Goal: Information Seeking & Learning: Learn about a topic

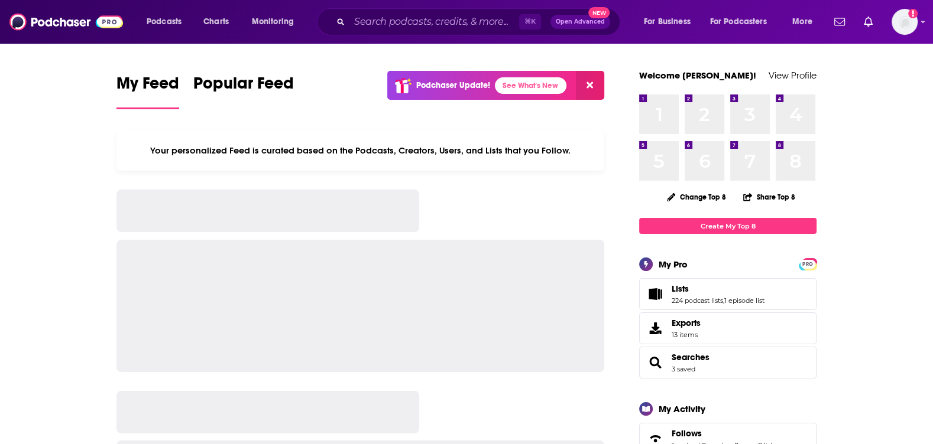
click at [407, 31] on div "⌘ K Open Advanced New" at bounding box center [468, 21] width 303 height 27
click at [406, 29] on input "Search podcasts, credits, & more..." at bounding box center [434, 21] width 170 height 19
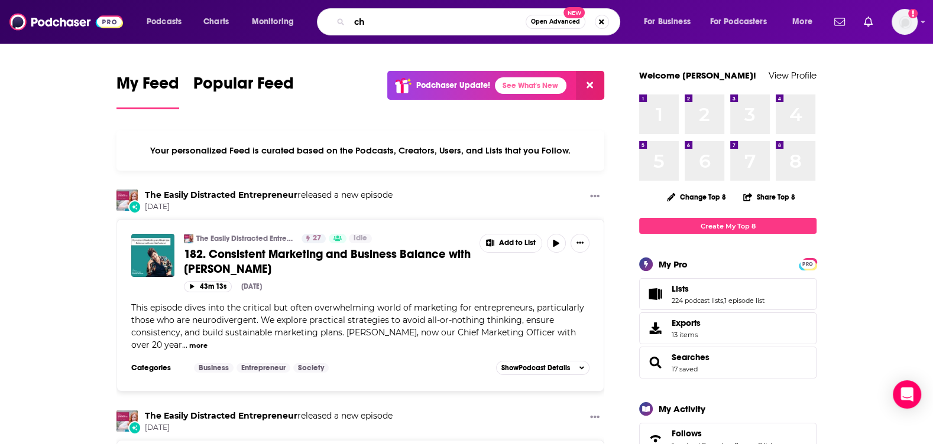
type input "c"
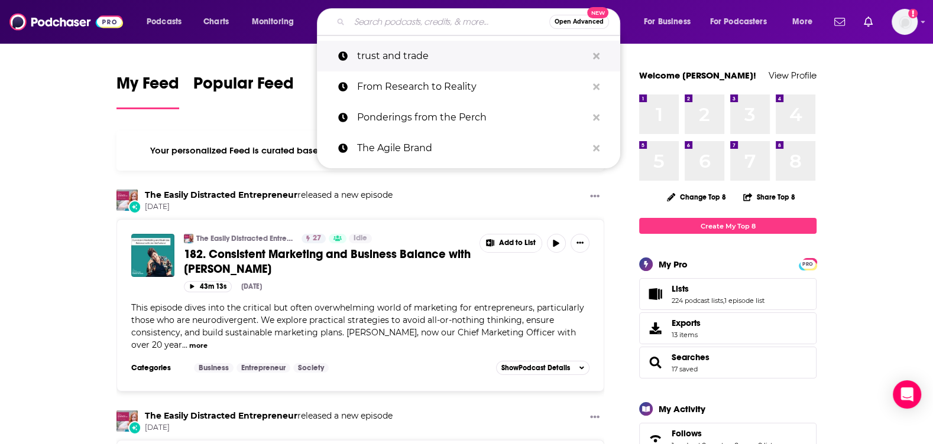
paste input "The Pregnancy Process Podcast"
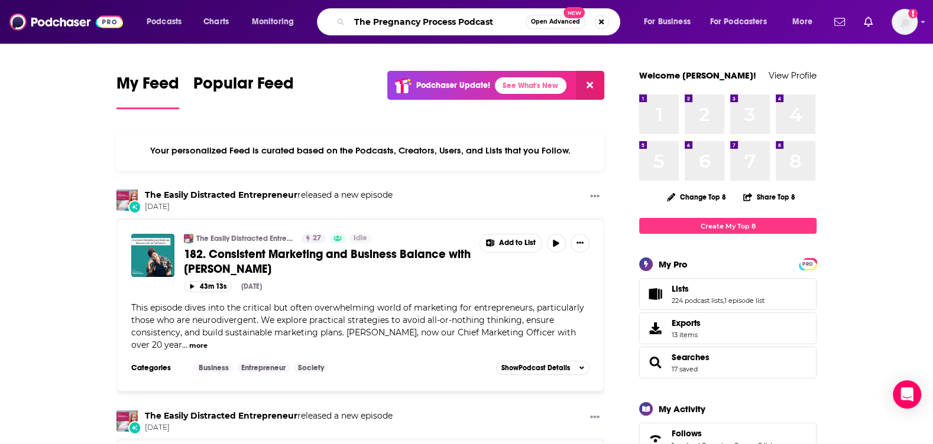
type input "The Pregnancy Process Podcast"
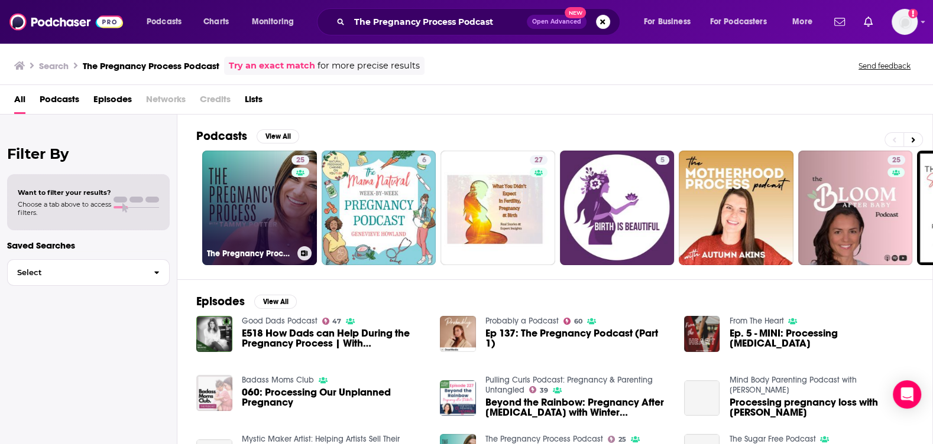
click at [291, 197] on div "25" at bounding box center [301, 200] width 21 height 91
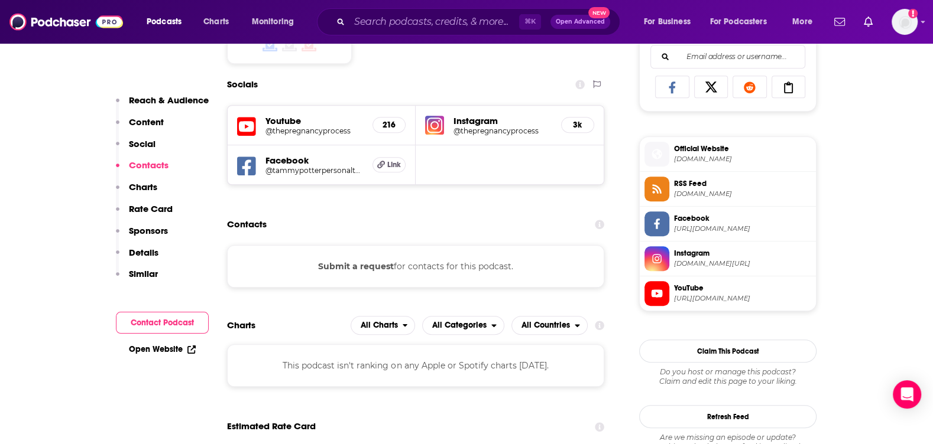
scroll to position [783, 0]
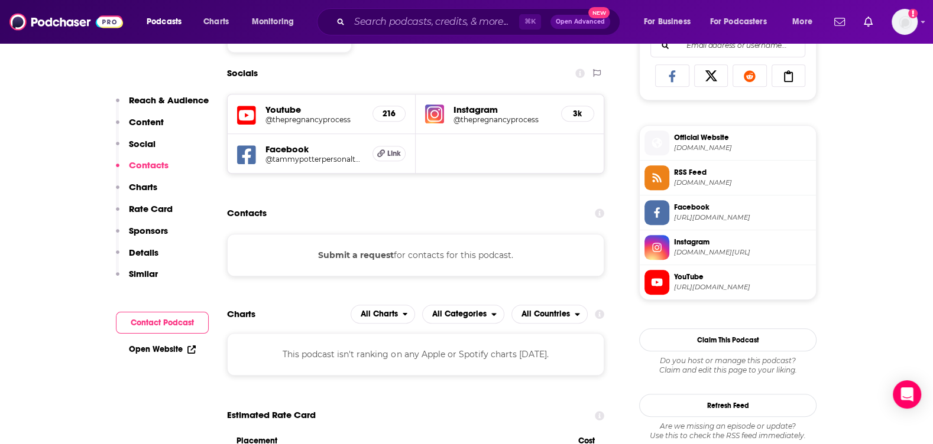
click at [326, 251] on button "Submit a request" at bounding box center [356, 255] width 76 height 13
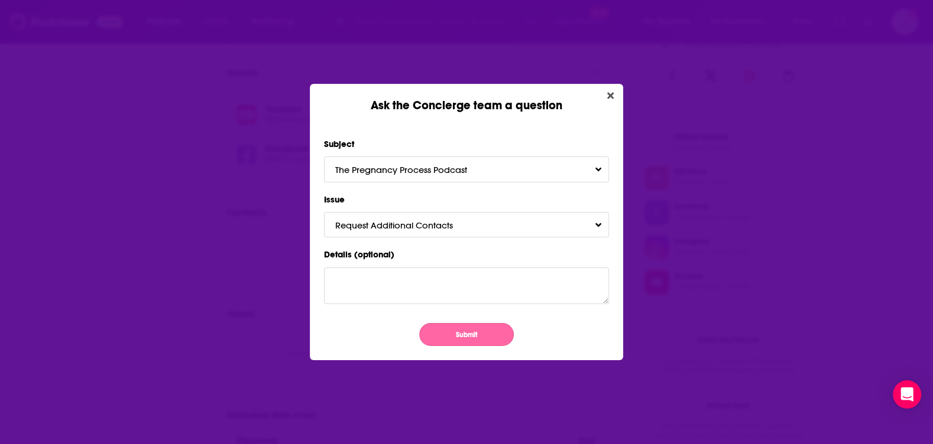
click at [442, 332] on button "Submit" at bounding box center [466, 334] width 95 height 23
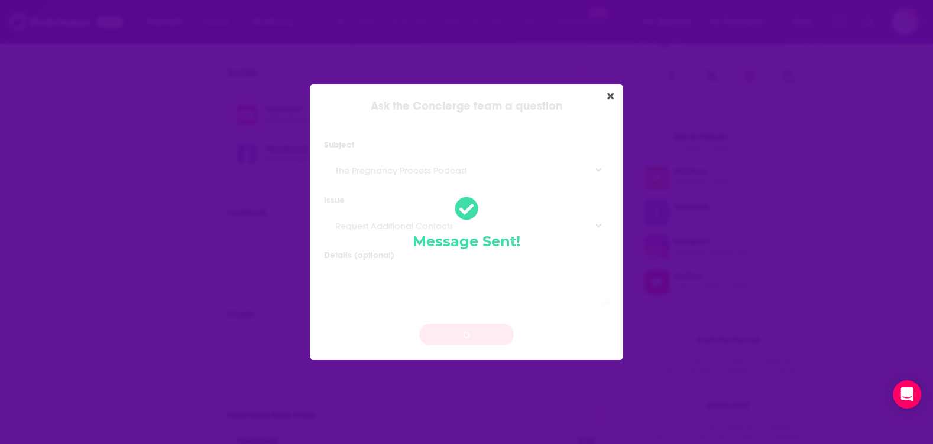
click at [284, 103] on div "Ask the Concierge team a question Subject The Pregnancy Process Podcast Issue R…" at bounding box center [466, 222] width 933 height 444
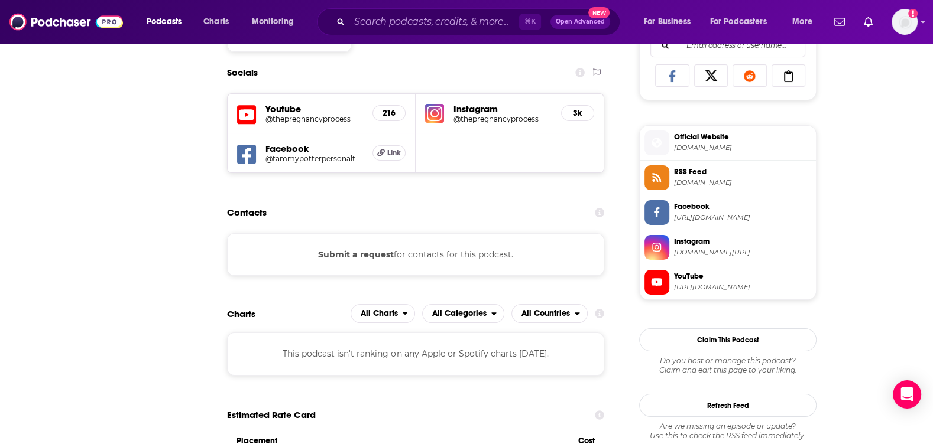
scroll to position [783, 0]
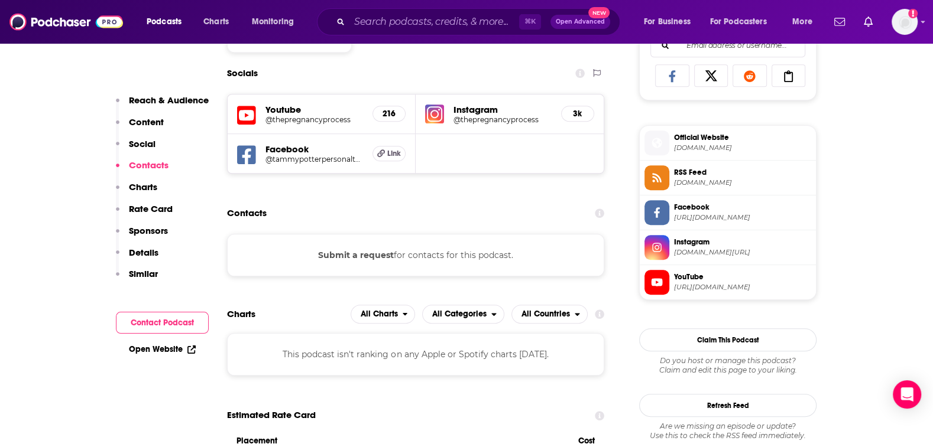
click at [284, 104] on h5 "Youtube" at bounding box center [314, 109] width 98 height 11
click at [281, 118] on h5 "@thepregnancyprocess" at bounding box center [314, 119] width 98 height 9
click at [427, 13] on input "Search podcasts, credits, & more..." at bounding box center [434, 21] width 170 height 19
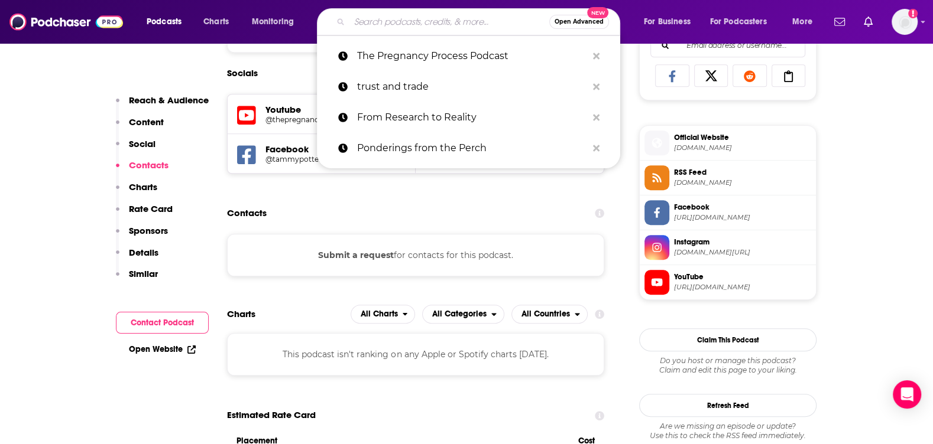
paste input "Building Your Family"
type input "Building Your Family"
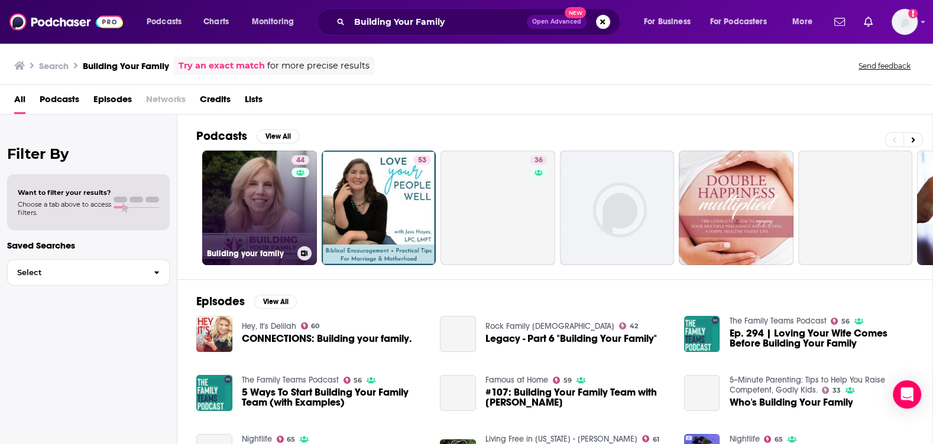
click at [248, 189] on link "44 Building your family" at bounding box center [259, 208] width 115 height 115
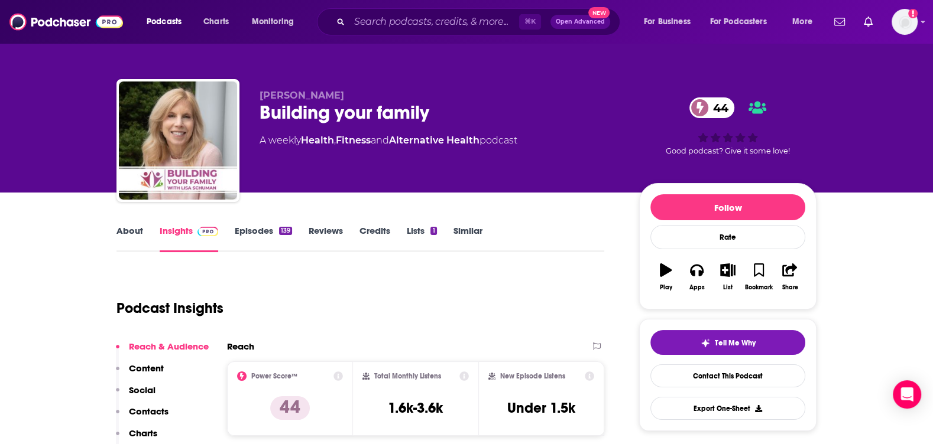
click at [131, 236] on link "About" at bounding box center [129, 238] width 27 height 27
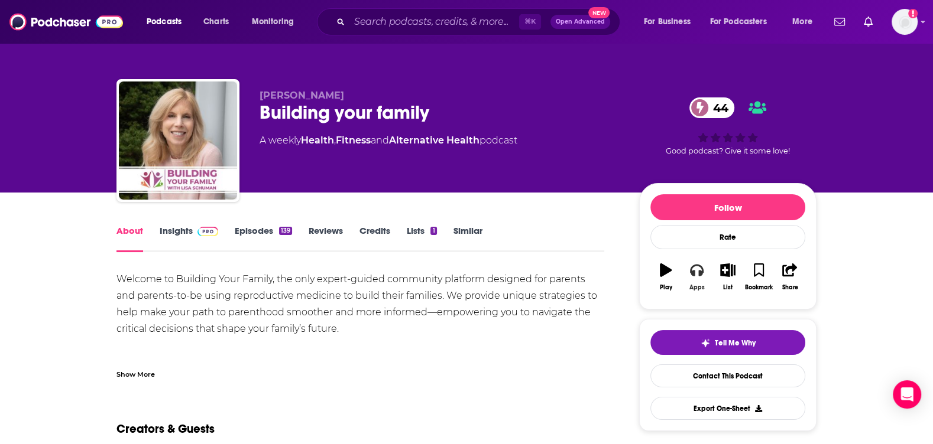
click at [703, 280] on button "Apps" at bounding box center [696, 277] width 31 height 43
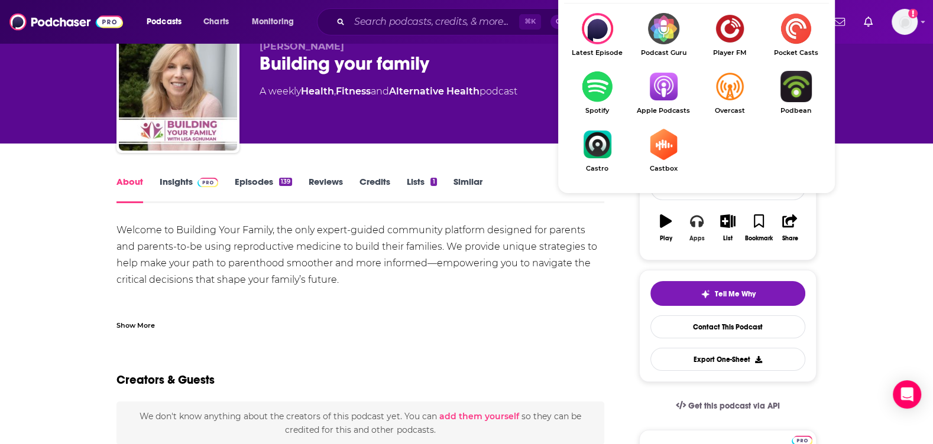
scroll to position [48, 0]
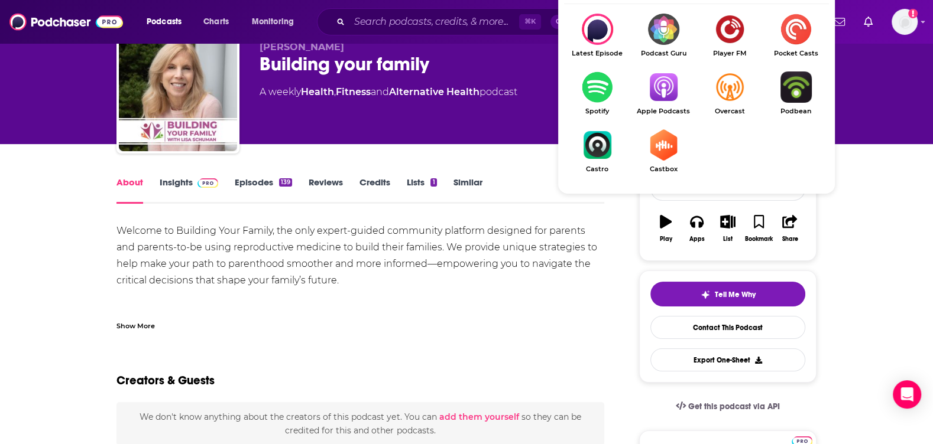
click at [668, 105] on link "Apple Podcasts" at bounding box center [663, 94] width 66 height 44
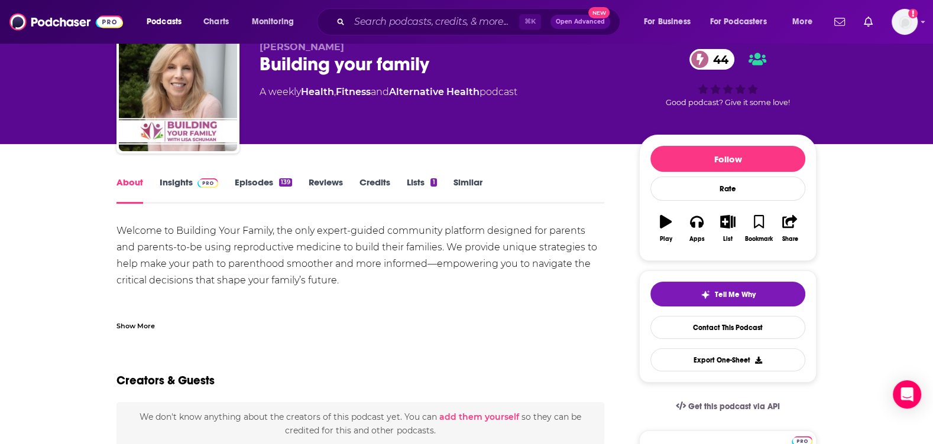
click at [176, 183] on link "Insights" at bounding box center [189, 190] width 59 height 27
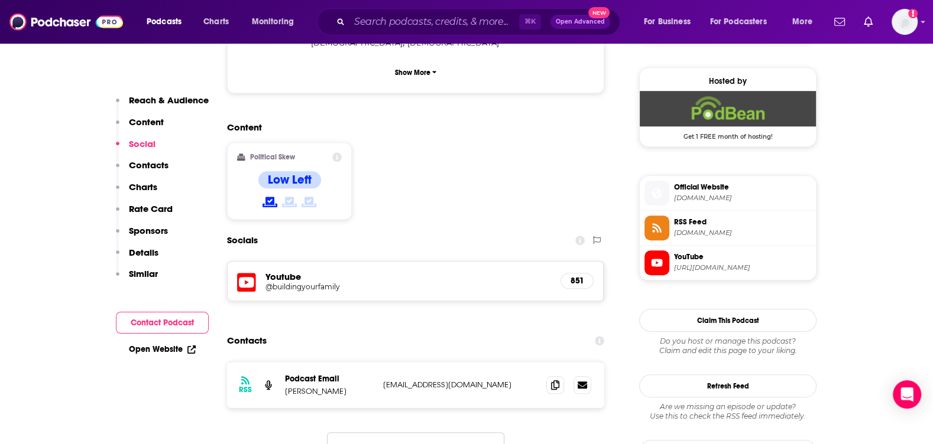
scroll to position [842, 0]
click at [554, 379] on icon at bounding box center [555, 383] width 8 height 9
click at [439, 23] on input "Search podcasts, credits, & more..." at bounding box center [434, 21] width 170 height 19
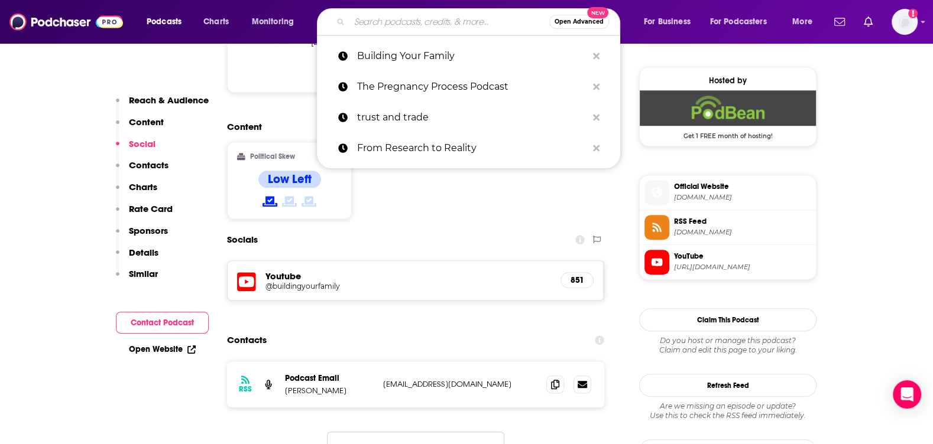
paste input "The Surrogacy Space"
type input "The Surrogacy Space"
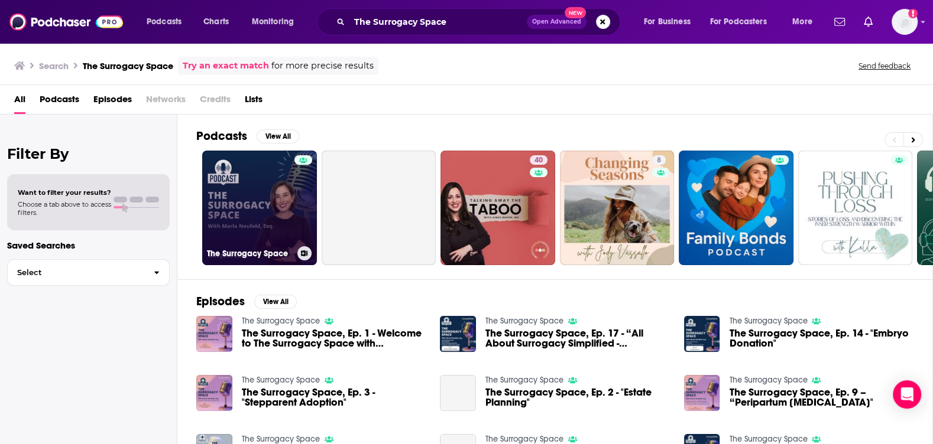
click at [245, 207] on link "The Surrogacy Space" at bounding box center [259, 208] width 115 height 115
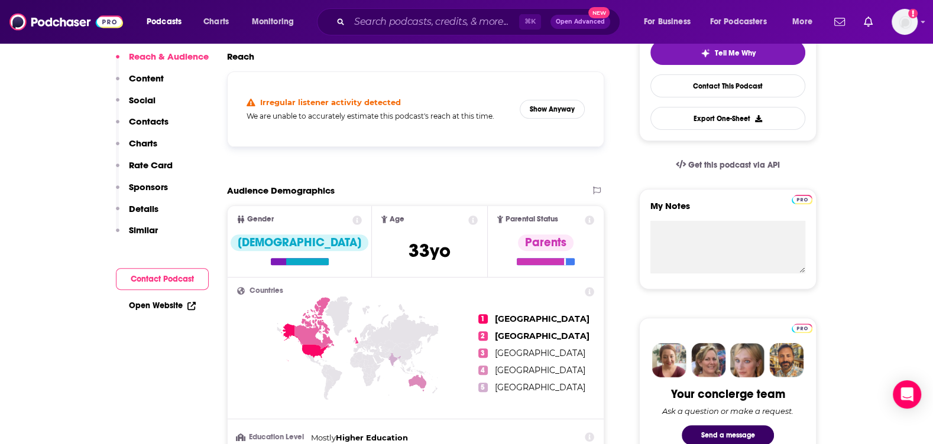
scroll to position [67, 0]
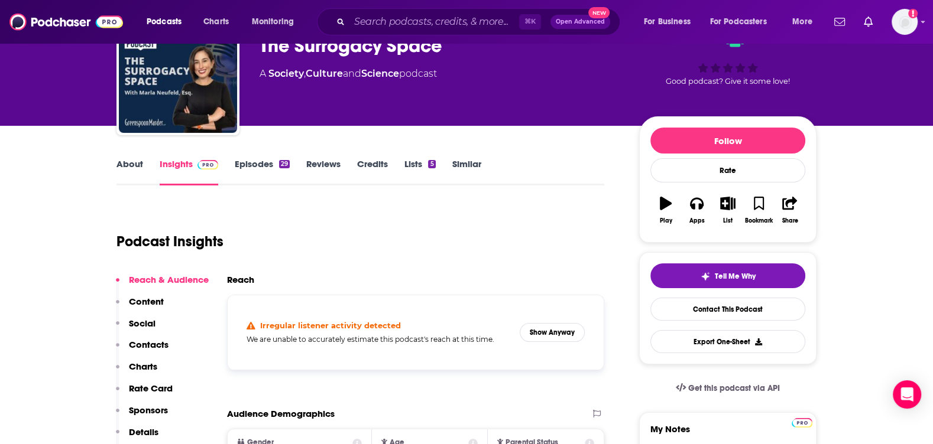
click at [124, 173] on link "About" at bounding box center [129, 171] width 27 height 27
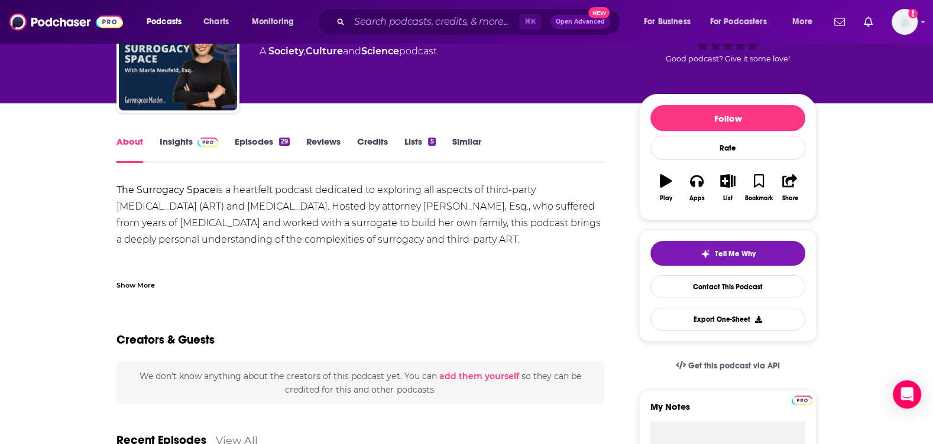
scroll to position [2, 0]
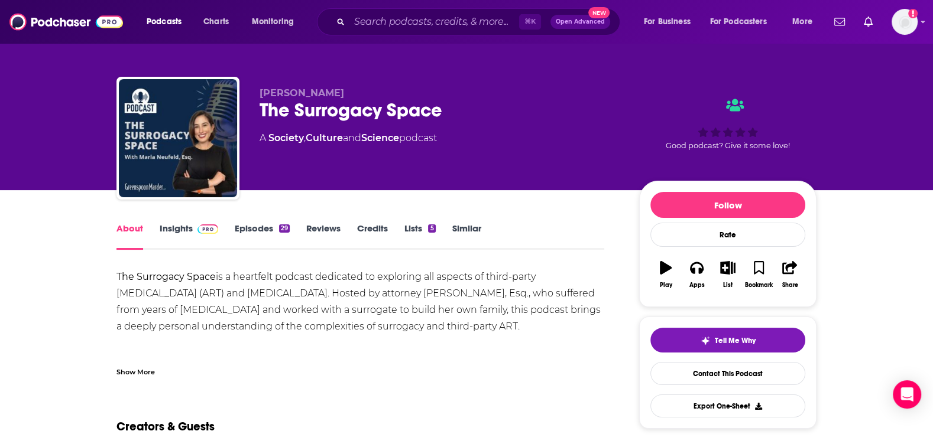
click at [413, 359] on div "Show More" at bounding box center [360, 368] width 488 height 20
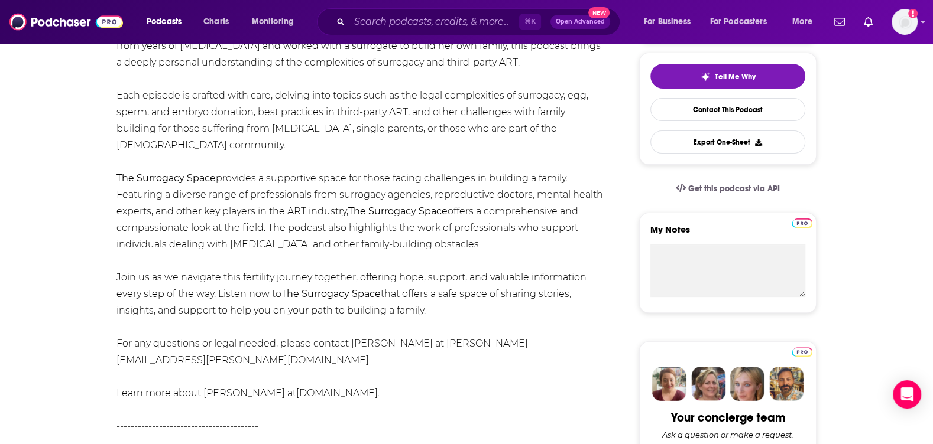
scroll to position [264, 0]
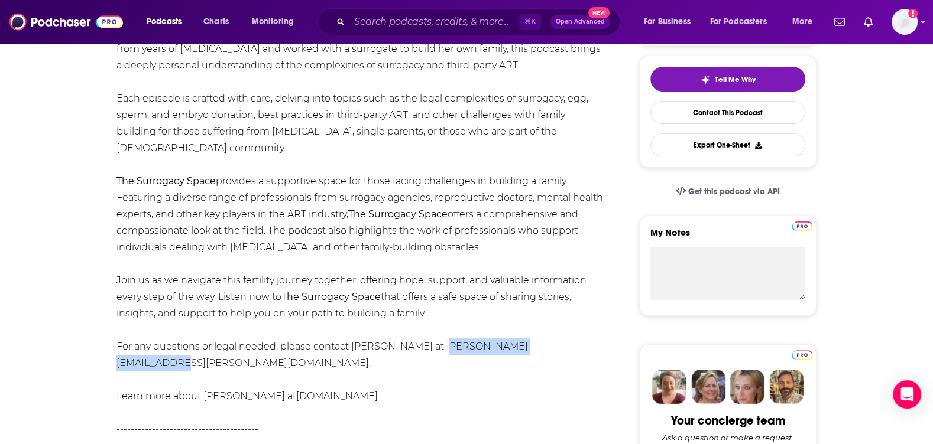
drag, startPoint x: 569, startPoint y: 349, endPoint x: 433, endPoint y: 346, distance: 135.4
click at [433, 346] on div "The Surrogacy Space is a heartfelt podcast dedicated to exploring all aspects o…" at bounding box center [360, 372] width 488 height 728
copy div "[PERSON_NAME][EMAIL_ADDRESS][PERSON_NAME][DOMAIN_NAME]."
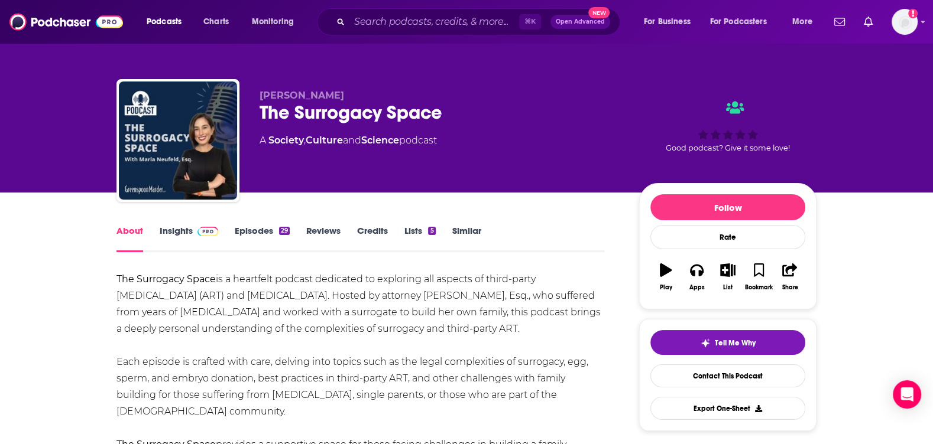
click at [443, 40] on div "Podcasts Charts Monitoring ⌘ K Open Advanced New For Business For Podcasters Mo…" at bounding box center [466, 22] width 933 height 44
click at [436, 28] on input "Search podcasts, credits, & more..." at bounding box center [434, 21] width 170 height 19
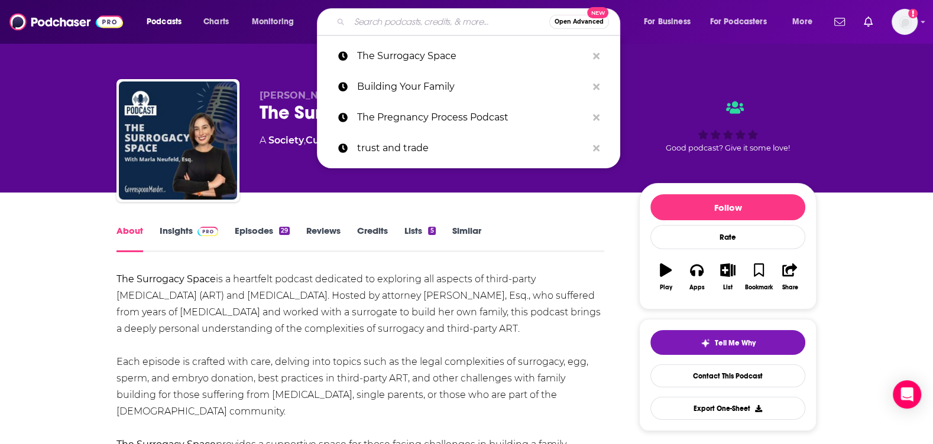
paste input "FertilitTEA with Dr. D"
type input "FertilitTEA with Dr. D"
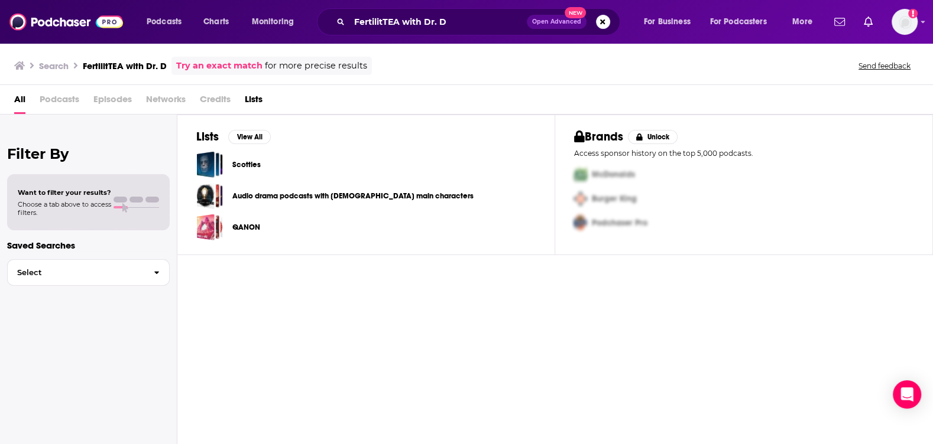
click at [229, 64] on link "Try an exact match" at bounding box center [219, 66] width 86 height 14
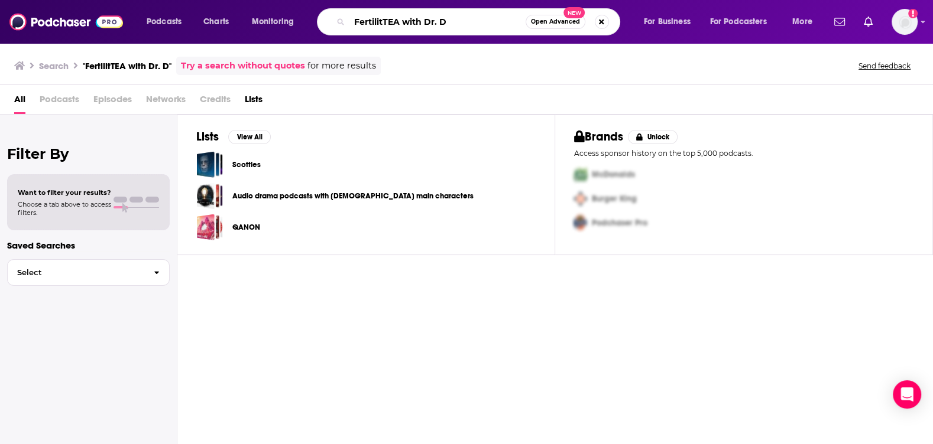
drag, startPoint x: 473, startPoint y: 24, endPoint x: 399, endPoint y: 24, distance: 74.5
click at [399, 24] on input "FertilitTEA with Dr. D" at bounding box center [437, 21] width 176 height 19
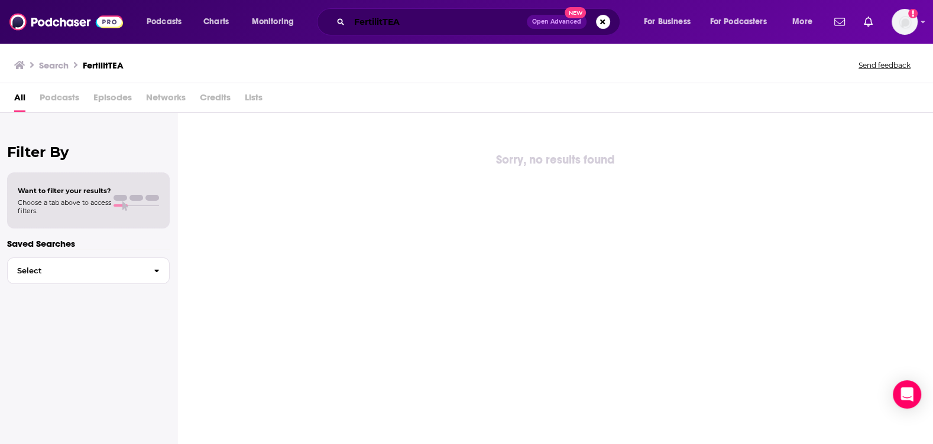
click at [359, 27] on input "FertilitTEA" at bounding box center [437, 21] width 177 height 19
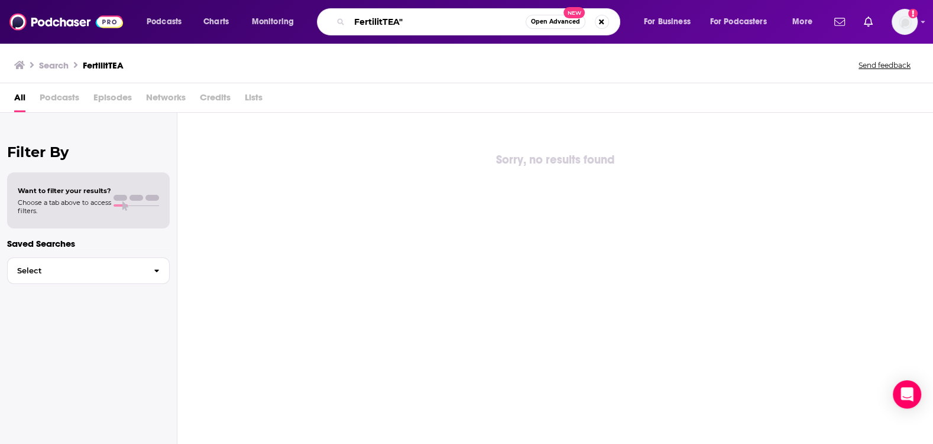
click at [356, 19] on input "FertilitTEA"" at bounding box center [437, 21] width 176 height 19
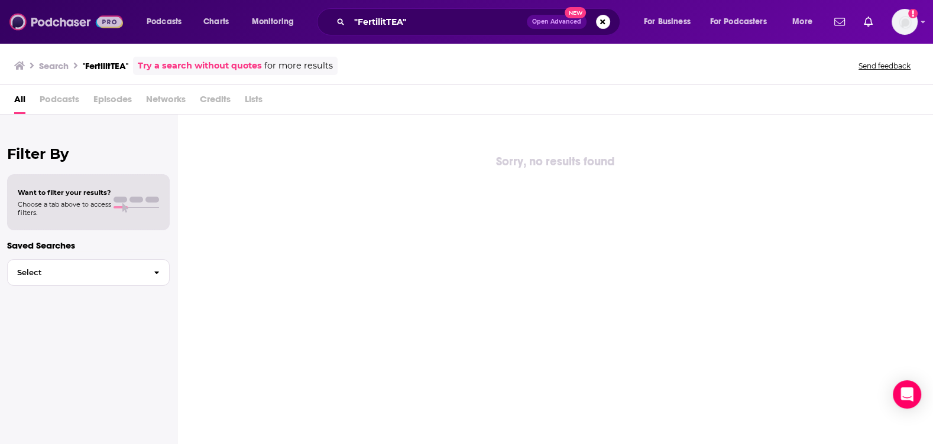
click at [53, 21] on img at bounding box center [65, 22] width 113 height 22
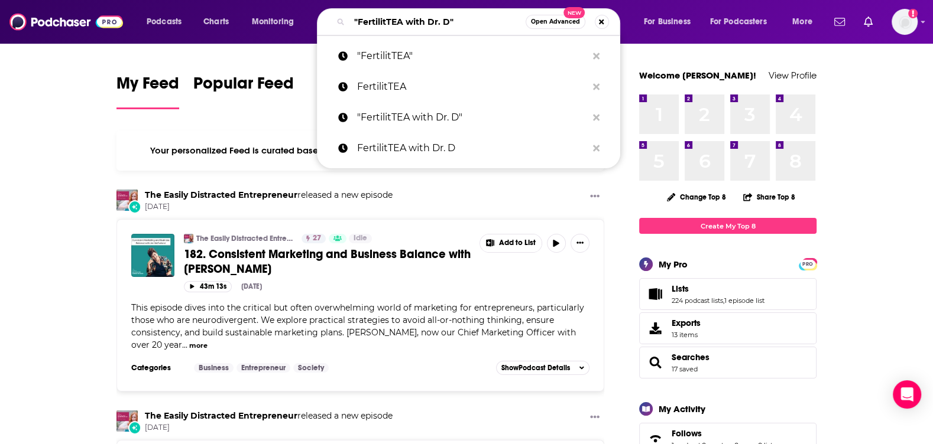
drag, startPoint x: 476, startPoint y: 27, endPoint x: 254, endPoint y: 10, distance: 222.3
click at [254, 10] on div "Podcasts Charts Monitoring "FertilitTEA with Dr. D" Open Advanced New "Fertilit…" at bounding box center [480, 21] width 685 height 27
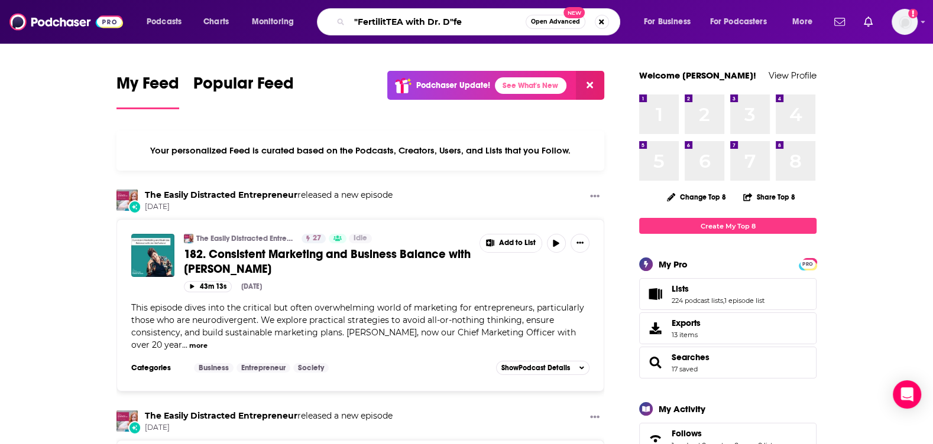
drag, startPoint x: 502, startPoint y: 25, endPoint x: 180, endPoint y: 6, distance: 322.7
click at [180, 6] on div "Podcasts Charts Monitoring "FertilitTEA with Dr. D"fe Open Advanced New For Bus…" at bounding box center [466, 22] width 933 height 44
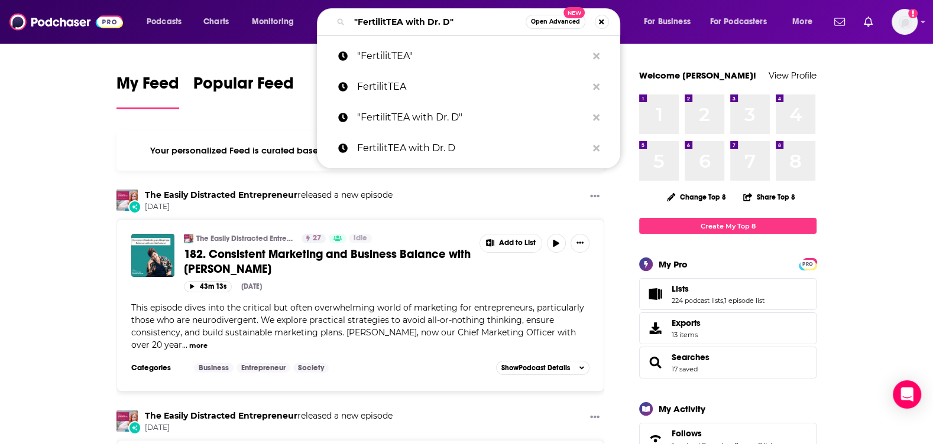
paste input "Surrogacy Made Simple"
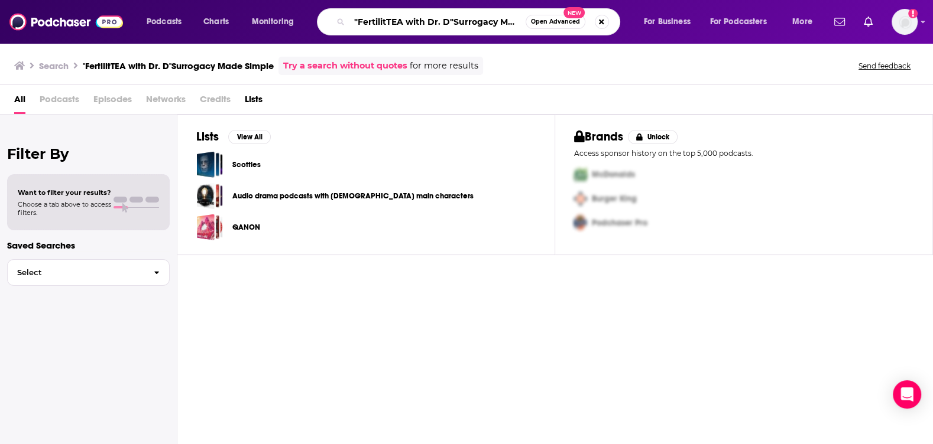
scroll to position [0, 35]
drag, startPoint x: 357, startPoint y: 21, endPoint x: 674, endPoint y: 25, distance: 317.4
click at [674, 25] on div "Podcasts Charts Monitoring "FertilitTEA with Dr. D"Surrogacy Made Simple Open A…" at bounding box center [480, 21] width 685 height 27
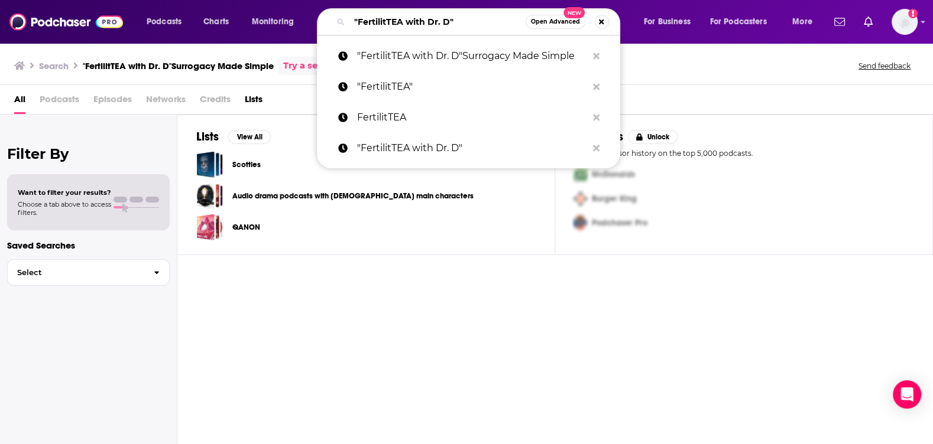
drag, startPoint x: 481, startPoint y: 22, endPoint x: 225, endPoint y: -5, distance: 257.4
click at [225, 0] on html "Podcasts Charts Monitoring "FertilitTEA with Dr. D" Open Advanced New "Fertilit…" at bounding box center [466, 222] width 933 height 444
paste input "Surrogacy Made Simple"
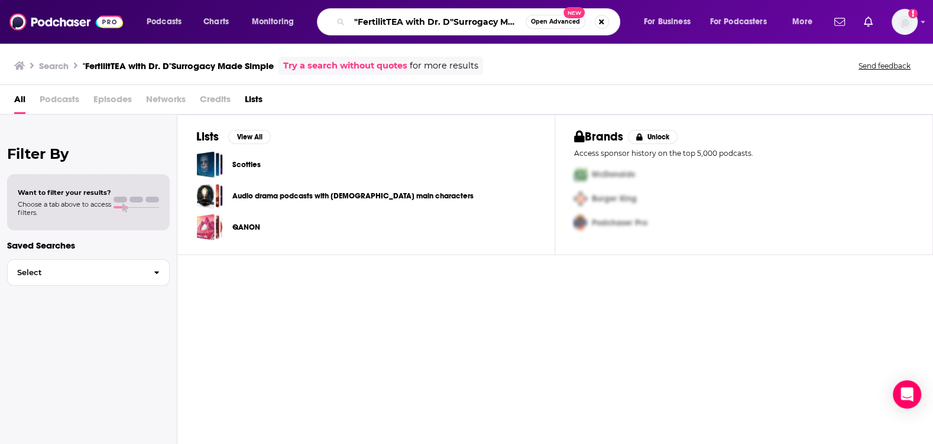
drag, startPoint x: 420, startPoint y: 24, endPoint x: 281, endPoint y: 8, distance: 139.8
click at [281, 8] on div "Podcasts Charts Monitoring "FertilitTEA with Dr. D"Surrogacy Made Simple Open A…" at bounding box center [480, 21] width 685 height 27
type input "Surrogacy Made Simple"
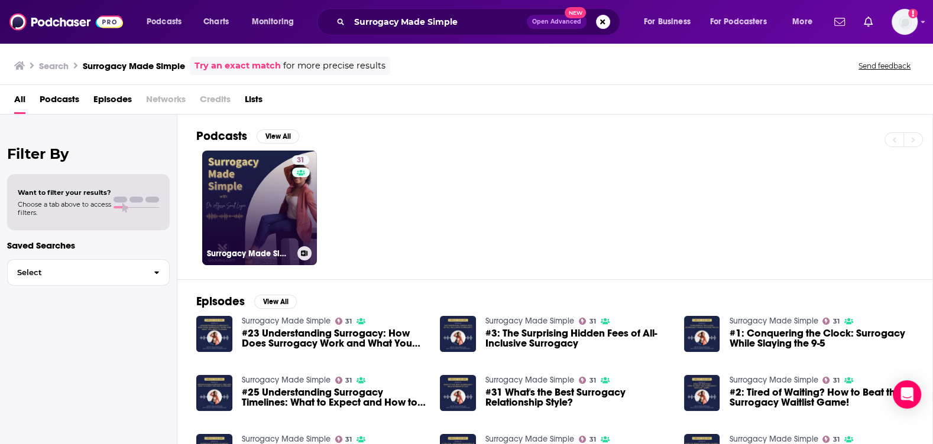
click at [241, 200] on link "31 Surrogacy Made Simple" at bounding box center [259, 208] width 115 height 115
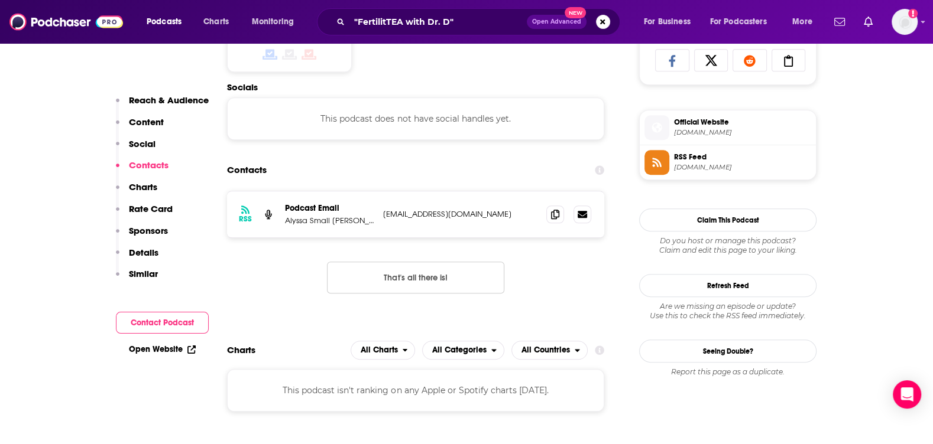
scroll to position [802, 0]
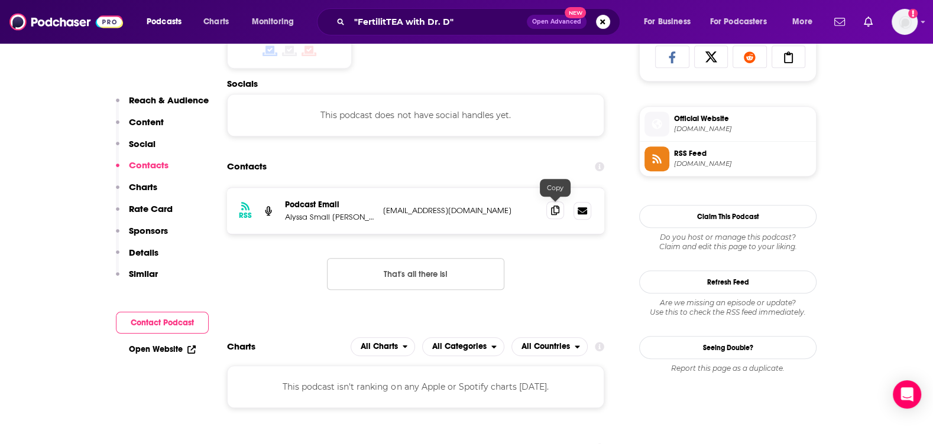
click at [547, 210] on span at bounding box center [555, 211] width 18 height 18
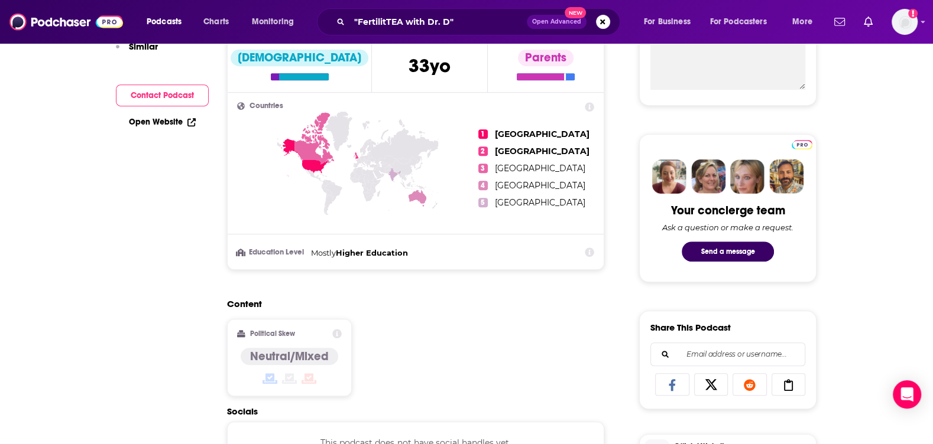
scroll to position [0, 0]
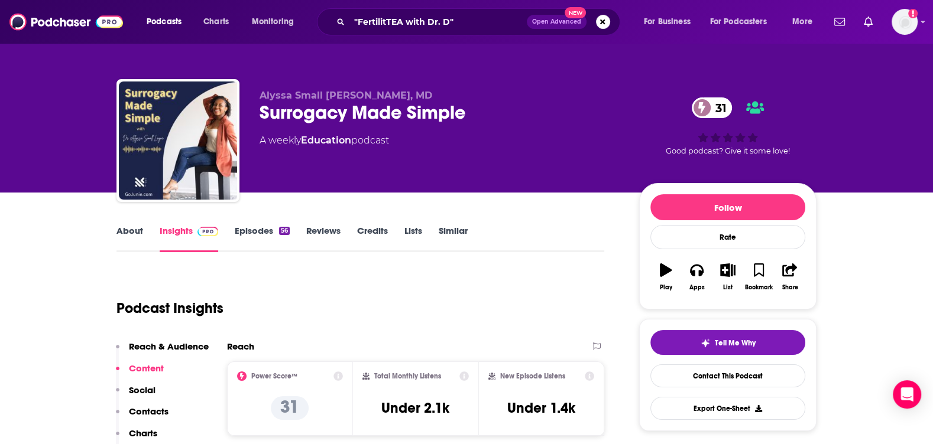
click at [121, 231] on link "About" at bounding box center [129, 238] width 27 height 27
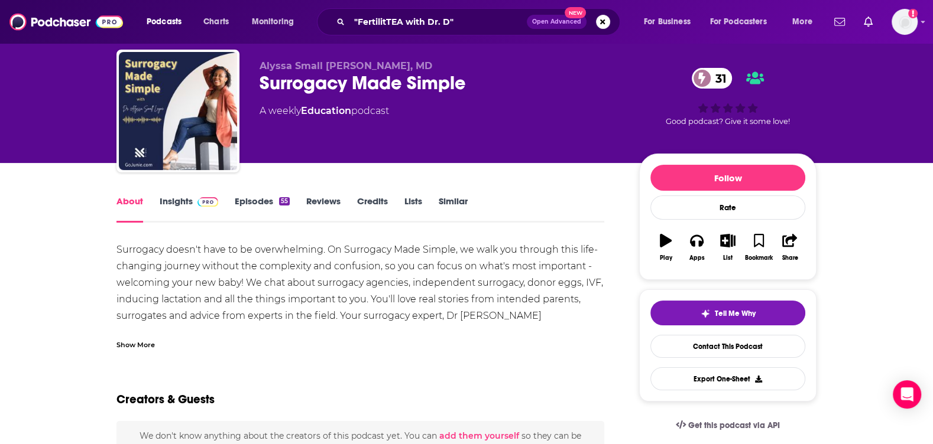
scroll to position [26, 0]
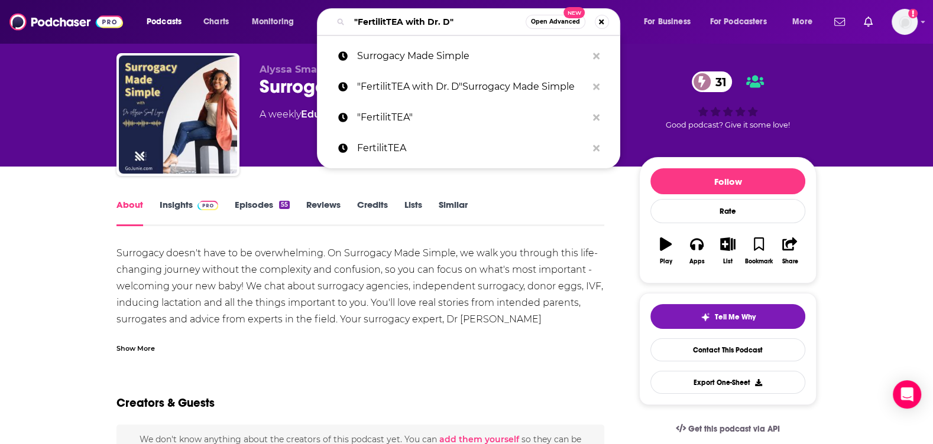
drag, startPoint x: 489, startPoint y: 18, endPoint x: 296, endPoint y: 8, distance: 193.5
click at [296, 8] on div "Podcasts Charts Monitoring "FertilitTEA with Dr. D" Open Advanced New Surrogacy…" at bounding box center [480, 21] width 685 height 27
type input ""FertilitTEA with Dr. D""
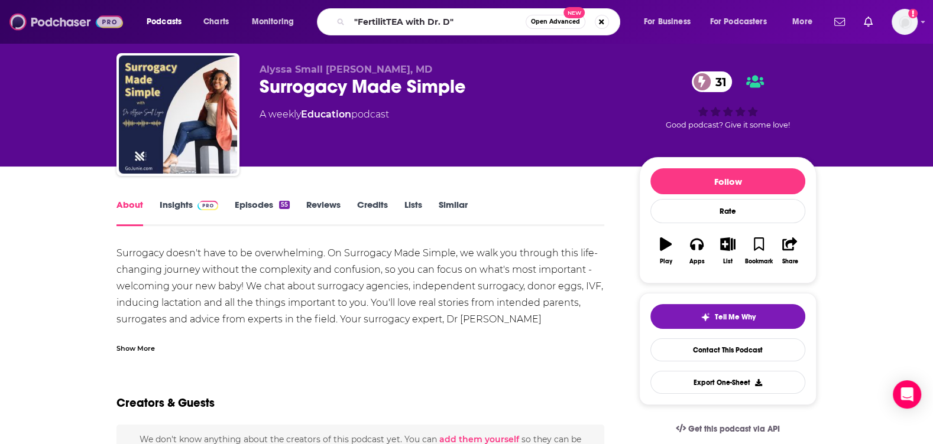
click at [54, 21] on img at bounding box center [65, 22] width 113 height 22
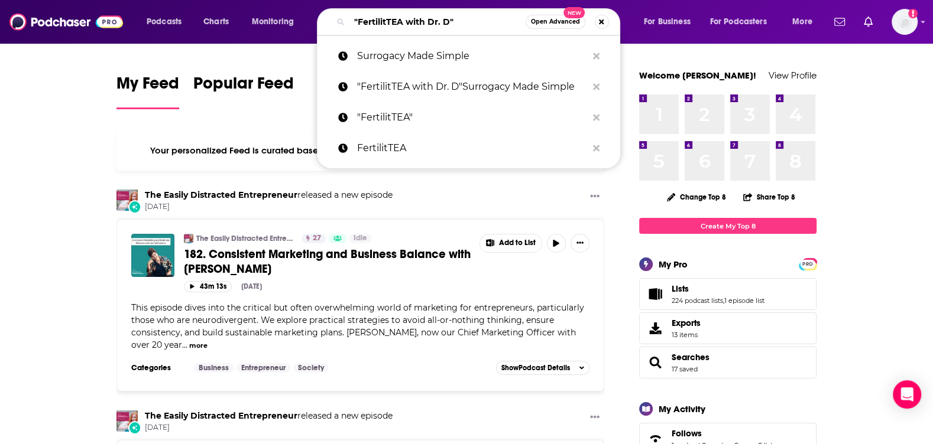
drag, startPoint x: 506, startPoint y: 24, endPoint x: 238, endPoint y: -12, distance: 270.1
click at [238, 0] on html "Podcasts Charts Monitoring "FertilitTEA with Dr. D" Open Advanced New Surrogacy…" at bounding box center [466, 222] width 933 height 444
type input ""FertilitTEA with Dr. D""
click at [599, 24] on button "Search podcasts, credits, & more..." at bounding box center [602, 22] width 14 height 14
paste input "I Want to Put a Baby in You!"
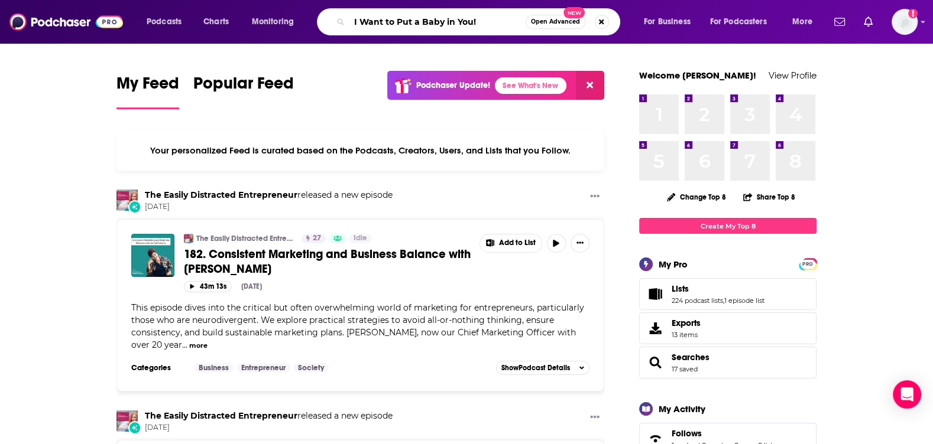
type input "I Want to Put a Baby in You!"
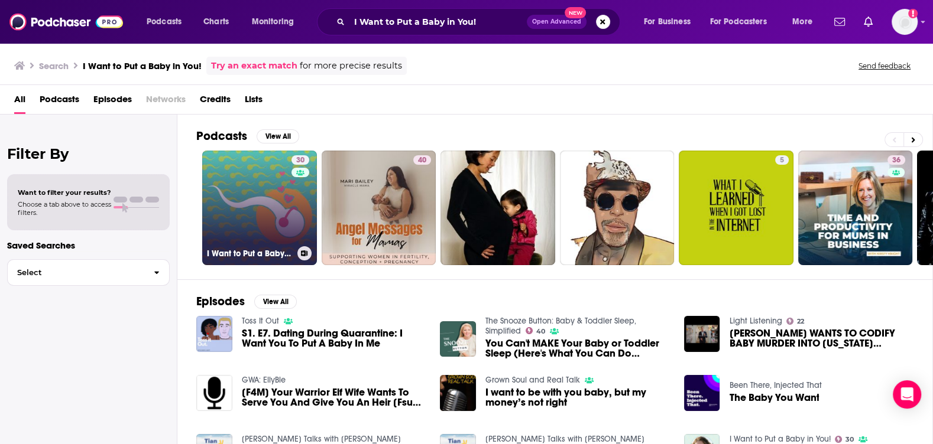
click at [231, 201] on link "30 I Want to Put a Baby in You!" at bounding box center [259, 208] width 115 height 115
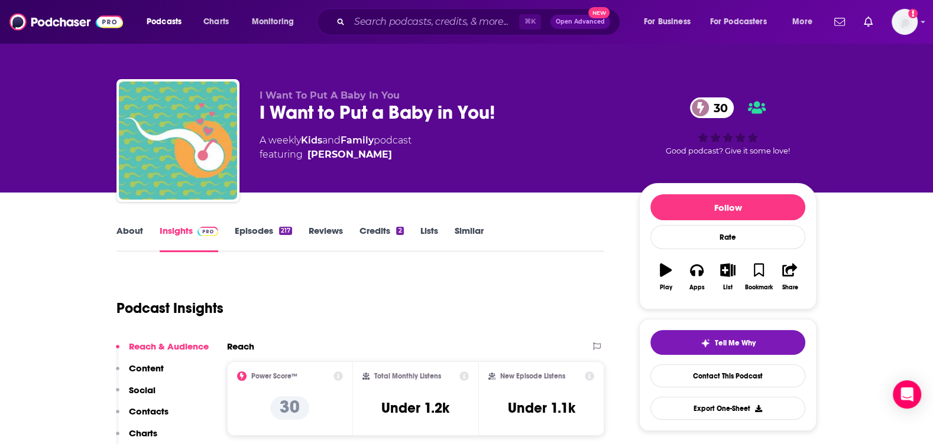
click at [134, 234] on link "About" at bounding box center [129, 238] width 27 height 27
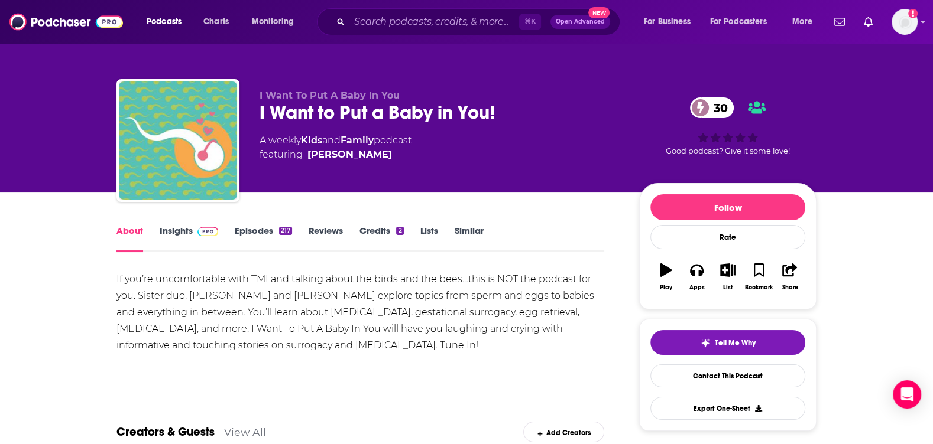
click at [195, 232] on span at bounding box center [205, 230] width 25 height 11
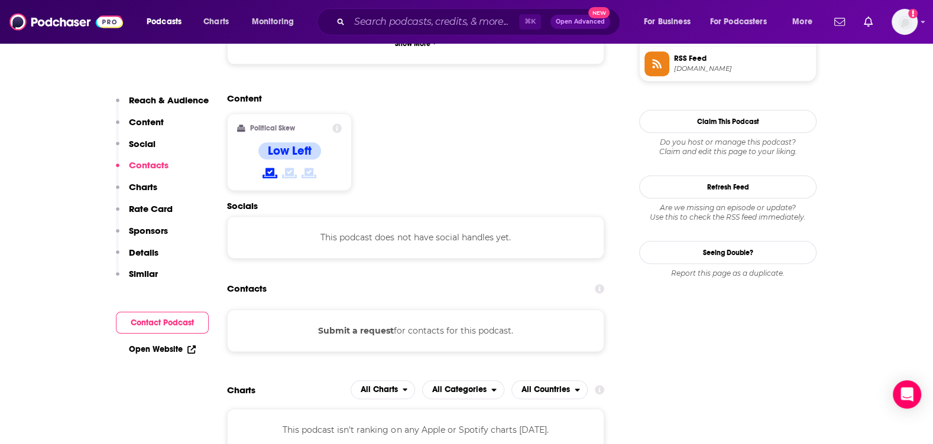
scroll to position [900, 0]
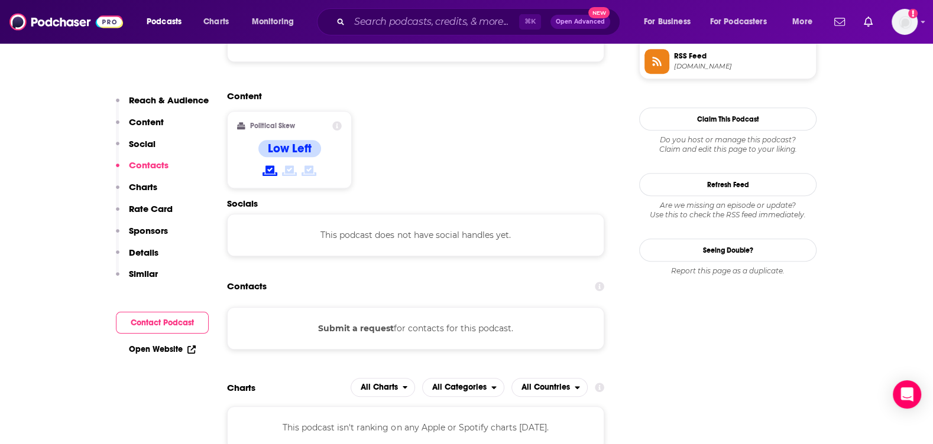
click at [359, 322] on button "Submit a request" at bounding box center [356, 328] width 76 height 13
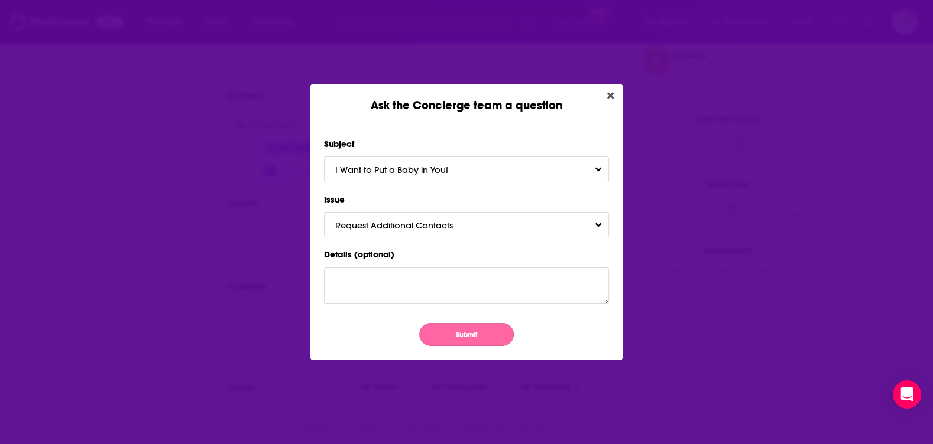
click at [485, 331] on button "Submit" at bounding box center [466, 334] width 95 height 23
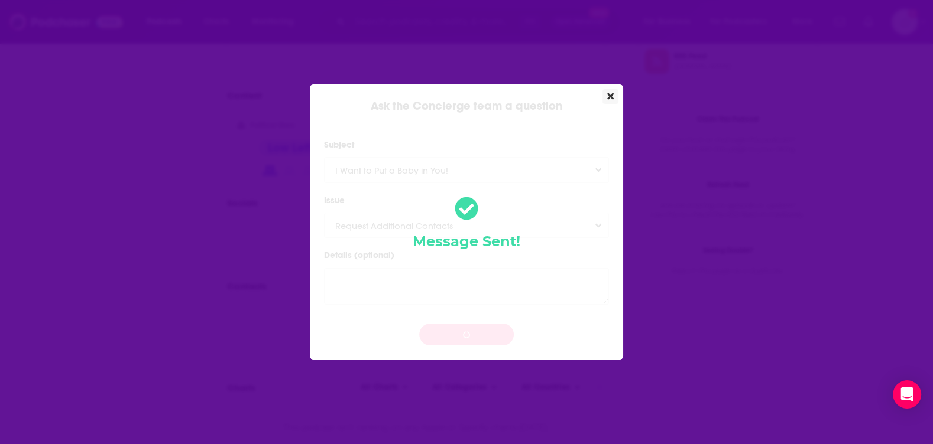
click at [612, 100] on icon "Close" at bounding box center [610, 96] width 7 height 7
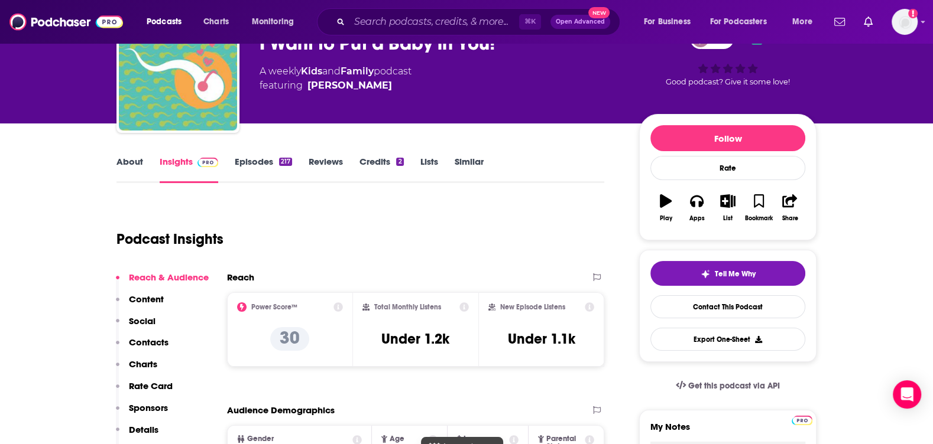
scroll to position [21, 0]
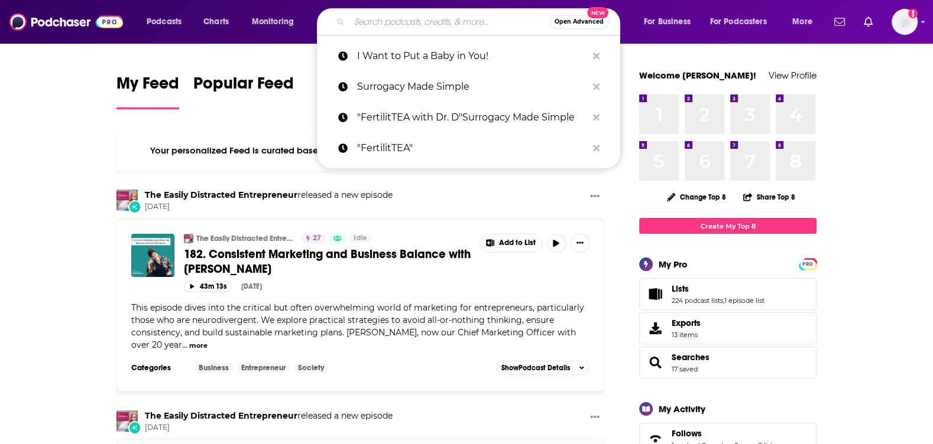
click at [402, 22] on input "Search podcasts, credits, & more..." at bounding box center [449, 21] width 200 height 19
paste input "Mothers in Arms"
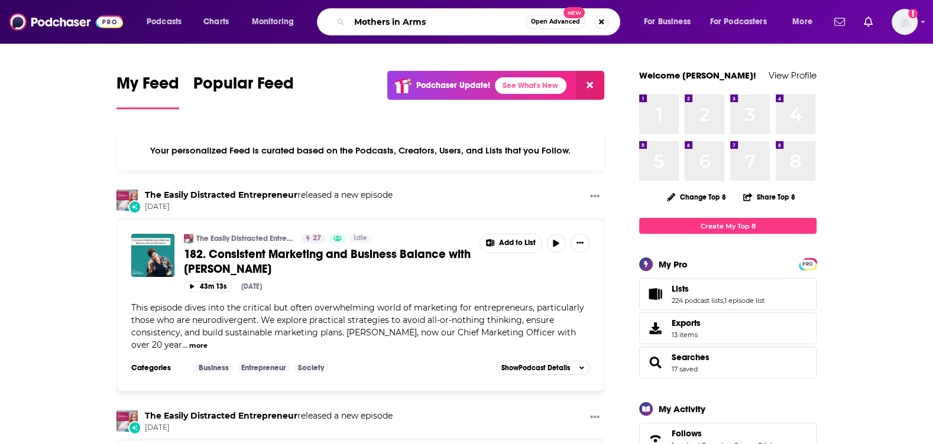
type input "Mothers in Arms"
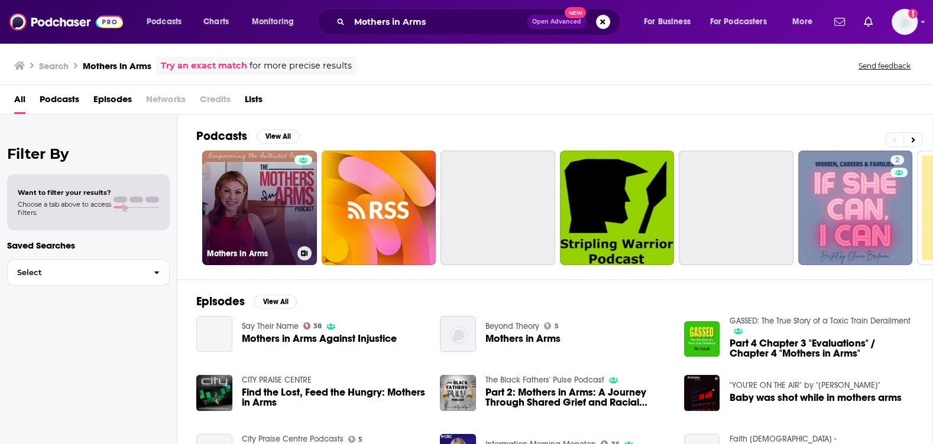
click at [284, 193] on link "Mothers in Arms" at bounding box center [259, 208] width 115 height 115
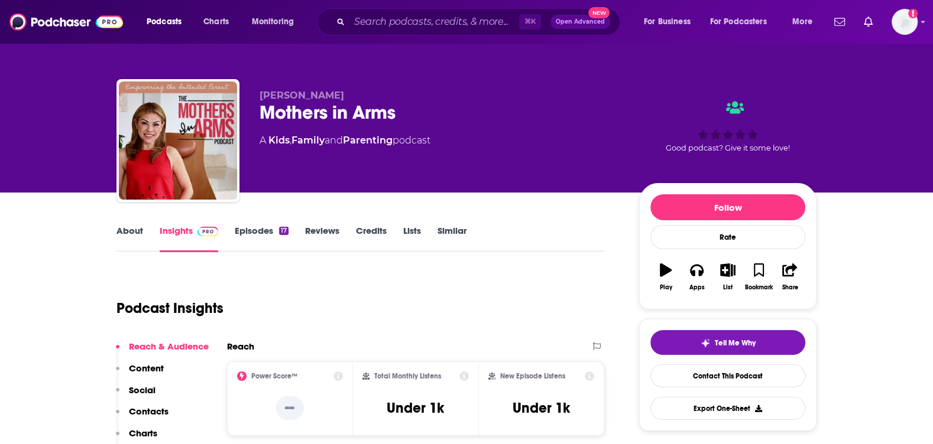
click at [135, 225] on link "About" at bounding box center [129, 238] width 27 height 27
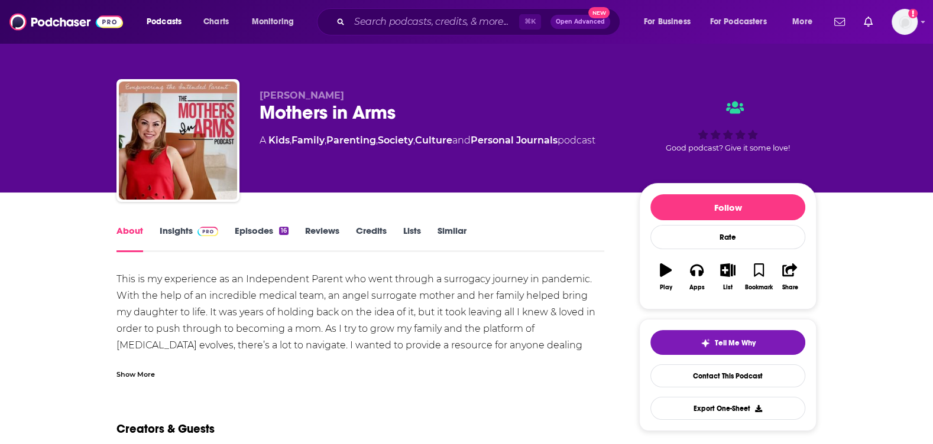
click at [184, 244] on link "Insights" at bounding box center [189, 238] width 59 height 27
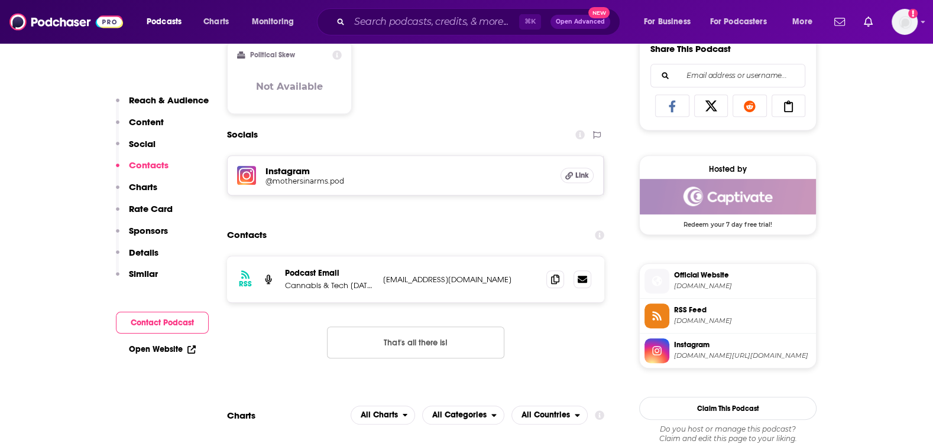
scroll to position [752, 0]
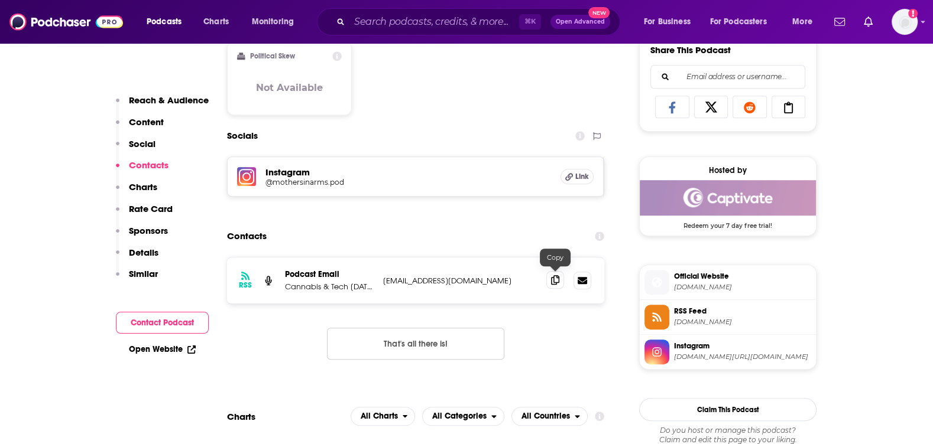
click at [556, 275] on icon at bounding box center [555, 279] width 8 height 9
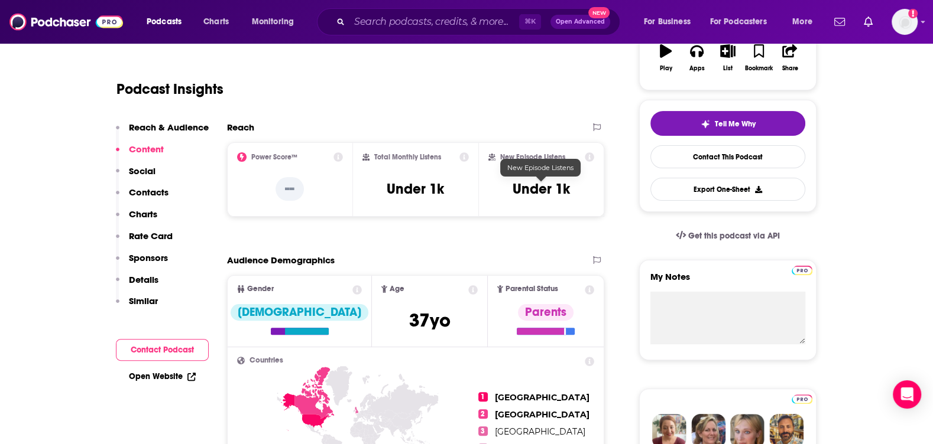
scroll to position [0, 0]
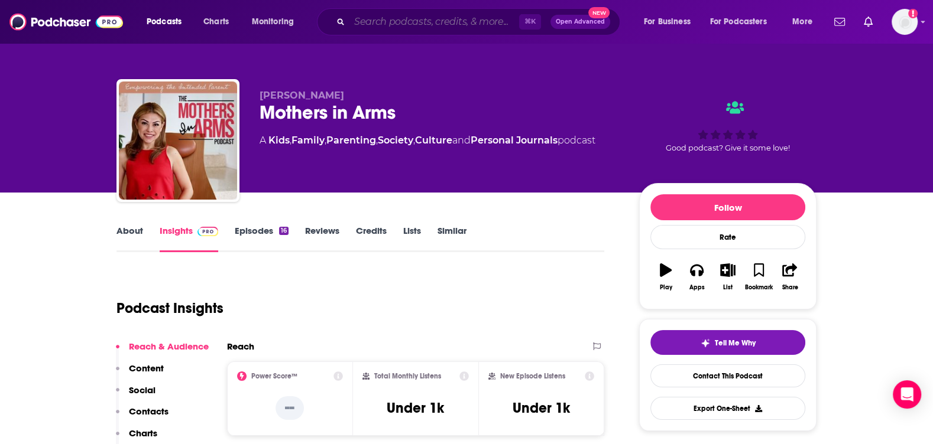
click at [476, 17] on input "Search podcasts, credits, & more..." at bounding box center [434, 21] width 170 height 19
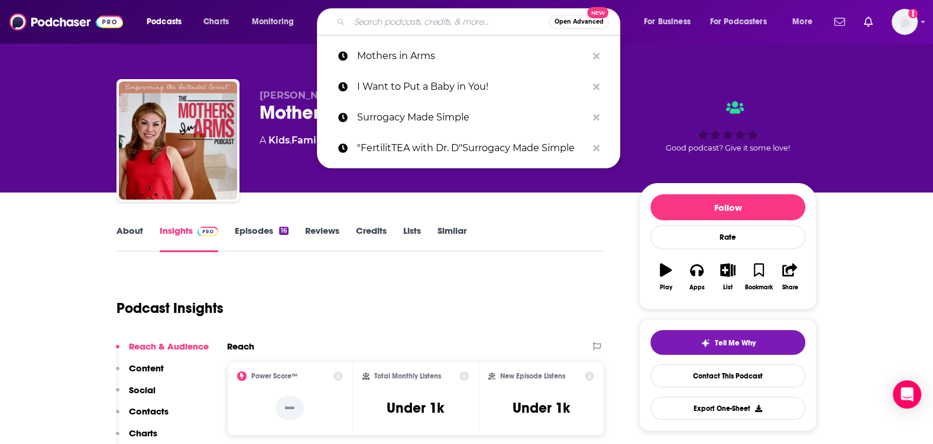
paste input "More Than Your Infertility"
type input "More Than Your Infertility"
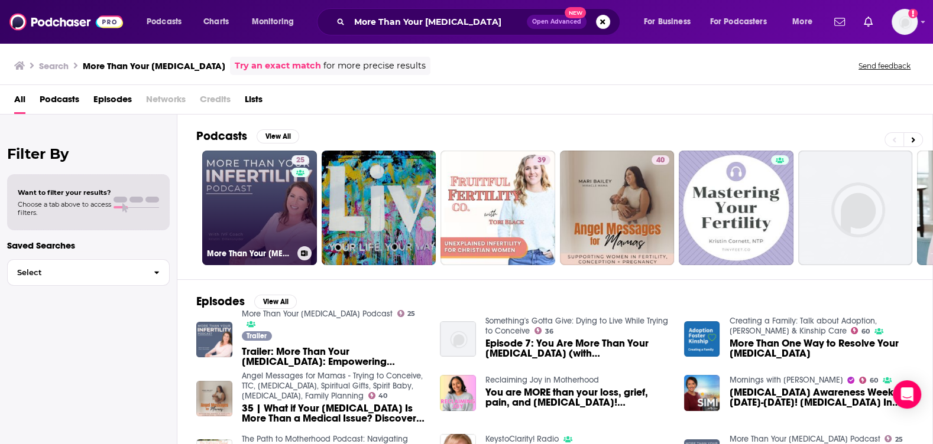
click at [271, 183] on link "25 More Than Your Infertility Podcast" at bounding box center [259, 208] width 115 height 115
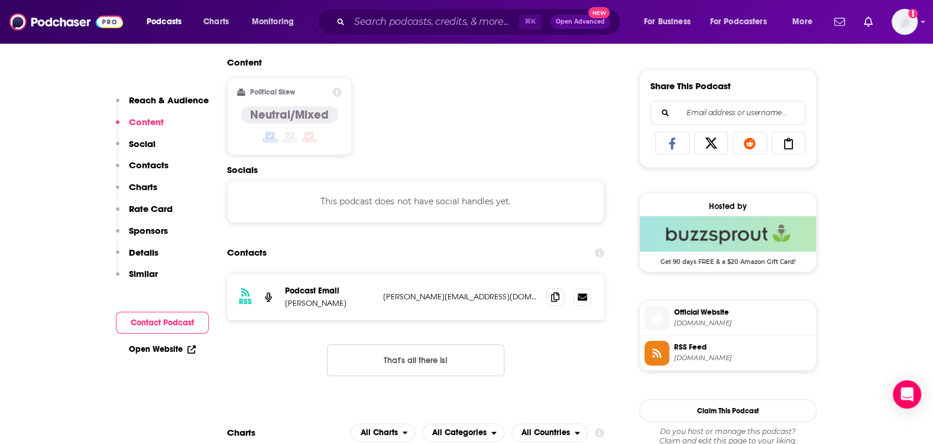
scroll to position [775, 0]
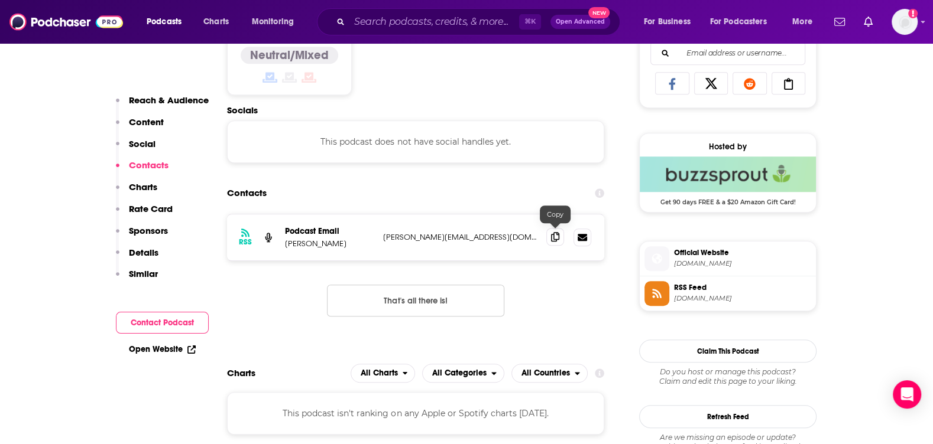
click at [550, 233] on span at bounding box center [555, 237] width 18 height 18
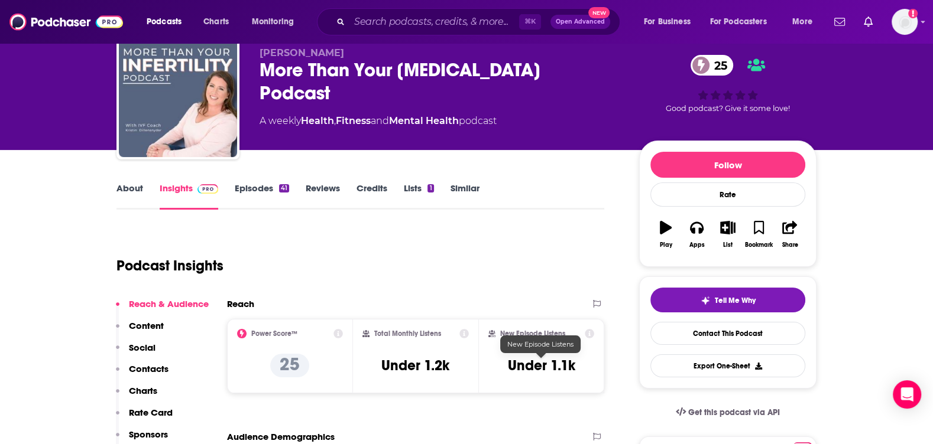
scroll to position [0, 0]
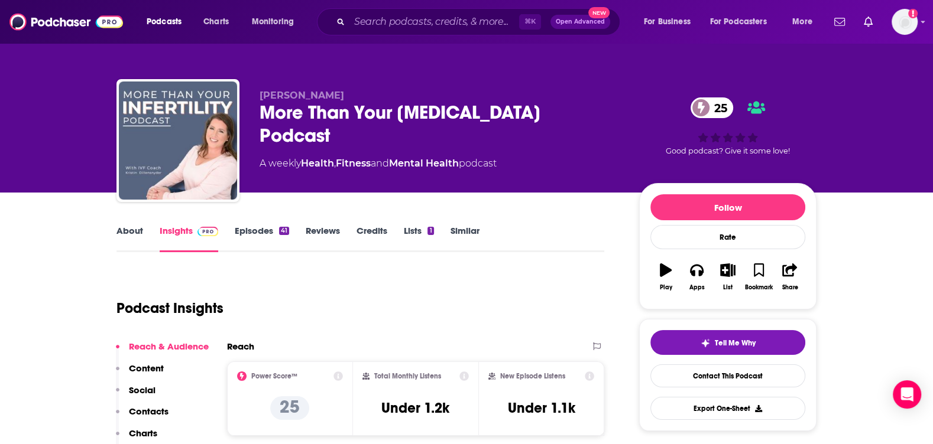
click at [134, 226] on link "About" at bounding box center [129, 238] width 27 height 27
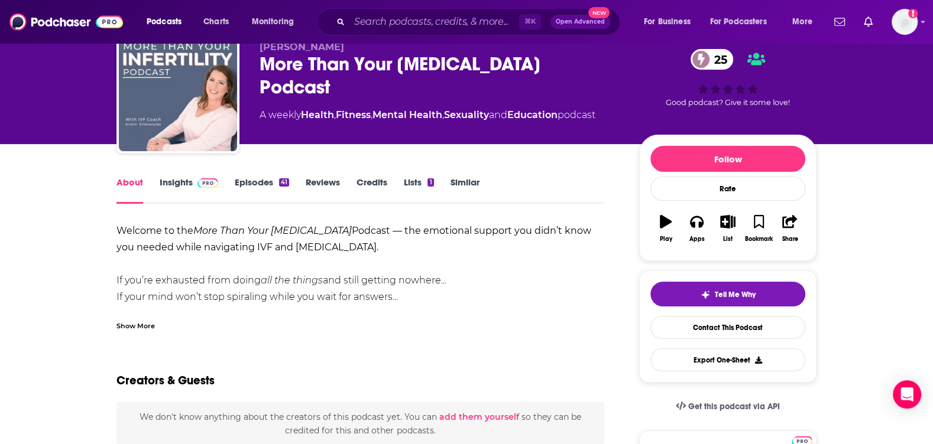
scroll to position [61, 0]
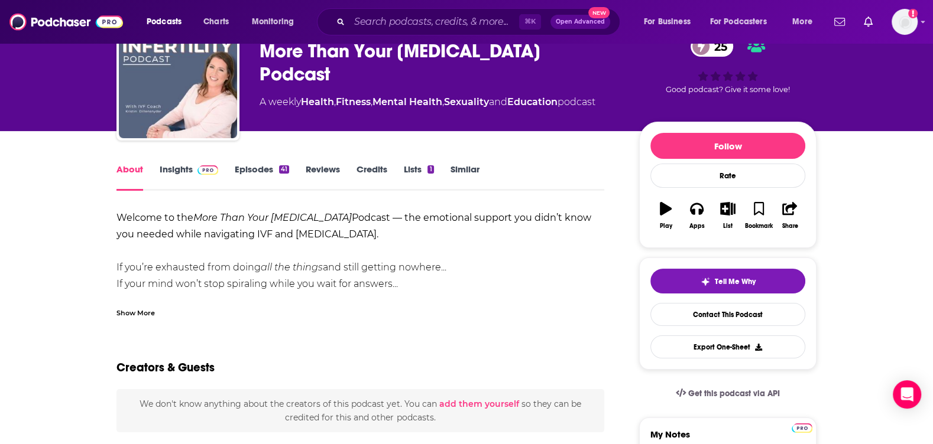
click at [129, 313] on div "Show More" at bounding box center [135, 312] width 38 height 11
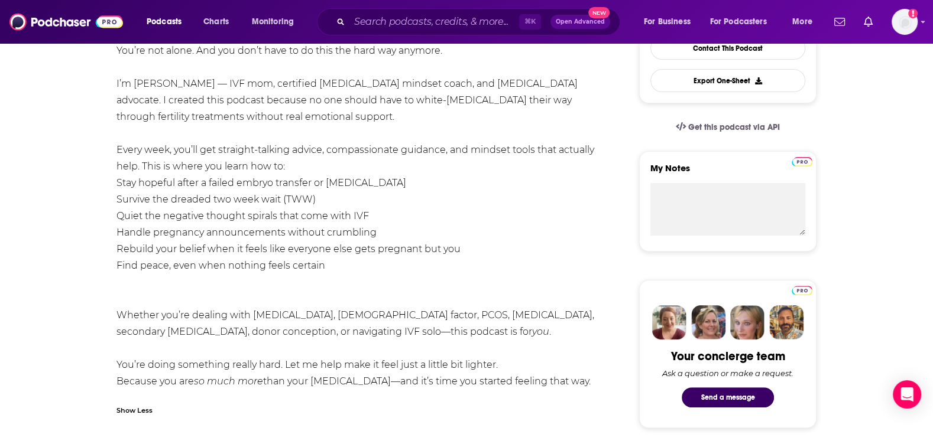
scroll to position [0, 0]
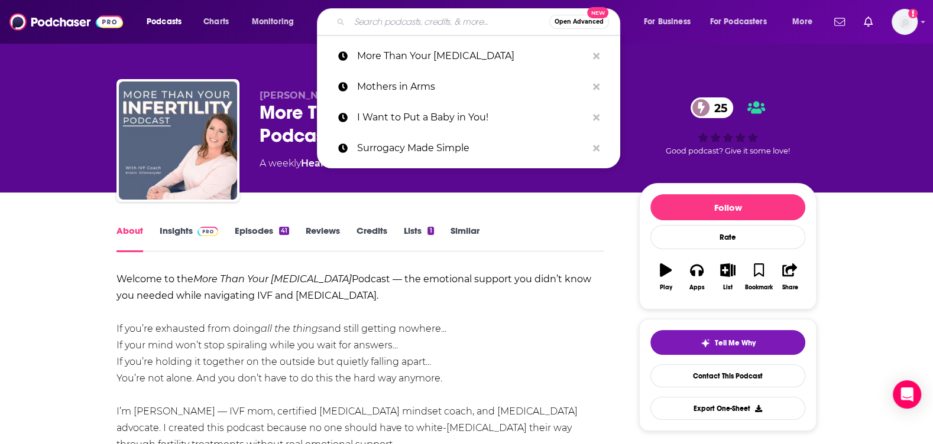
click at [389, 27] on input "Search podcasts, credits, & more..." at bounding box center [449, 21] width 200 height 19
paste input "Motherhood Intended"
type input "Motherhood Intended"
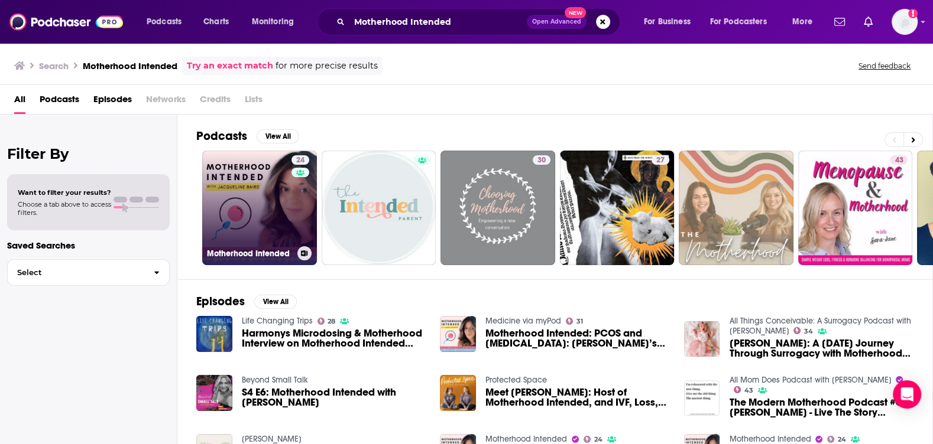
click at [256, 176] on link "24 Motherhood Intended" at bounding box center [259, 208] width 115 height 115
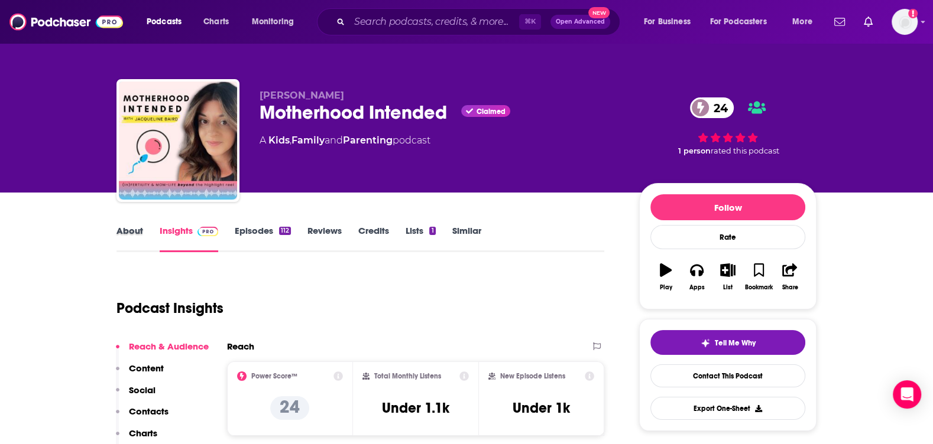
click at [148, 249] on div "About" at bounding box center [137, 238] width 43 height 27
click at [137, 229] on link "About" at bounding box center [129, 238] width 27 height 27
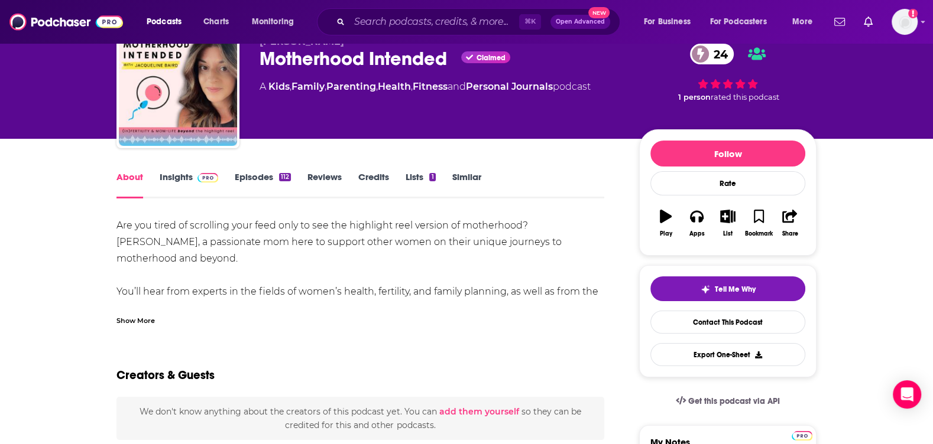
scroll to position [56, 0]
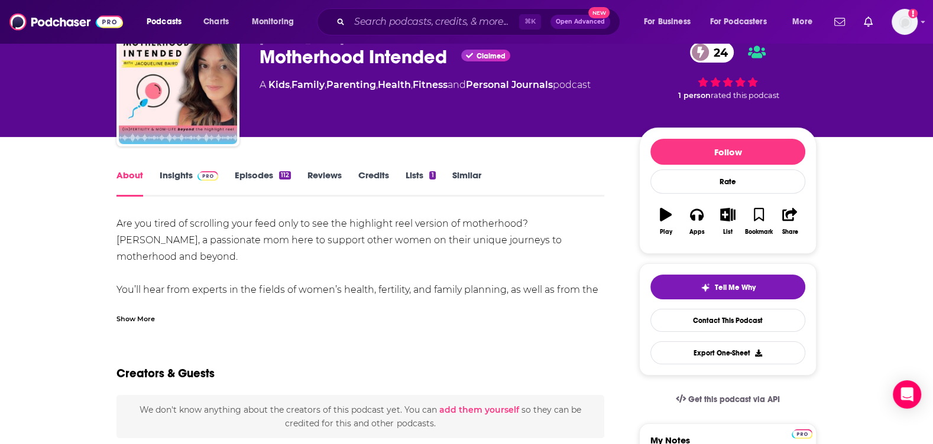
click at [148, 321] on div "Show More" at bounding box center [135, 318] width 38 height 11
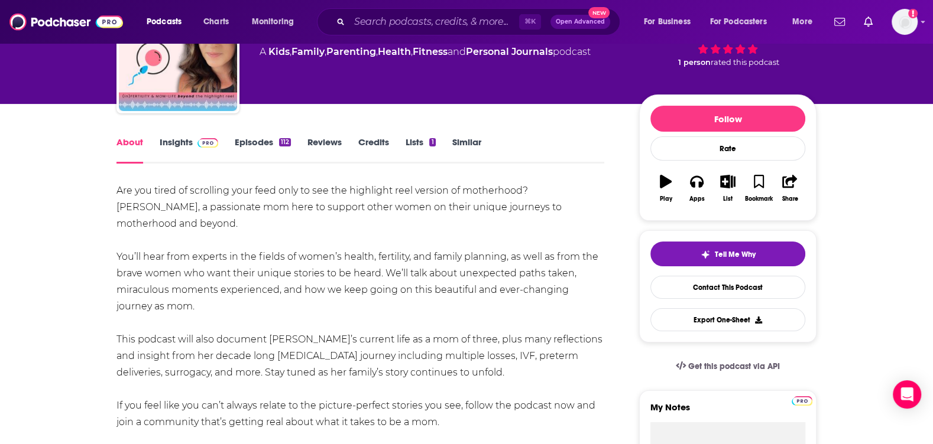
scroll to position [0, 0]
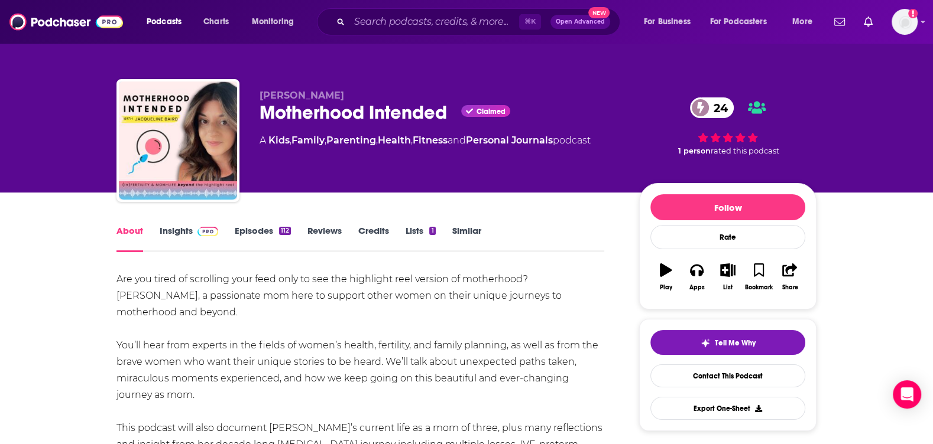
click at [182, 238] on link "Insights" at bounding box center [189, 238] width 59 height 27
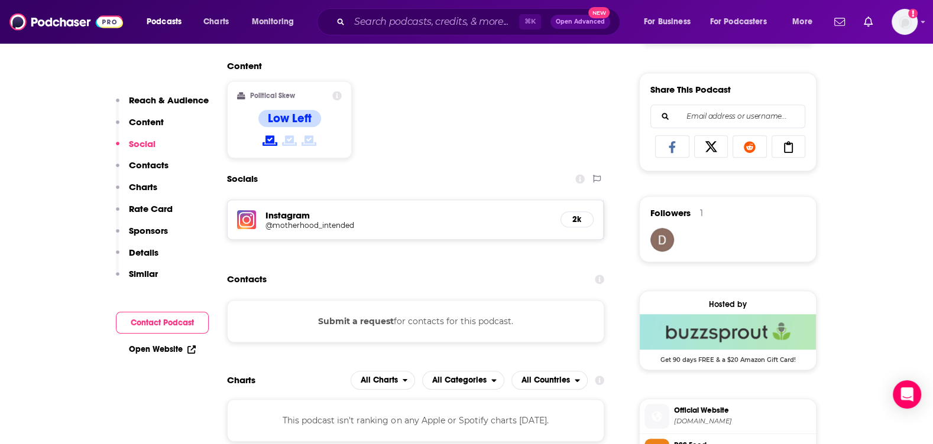
scroll to position [730, 0]
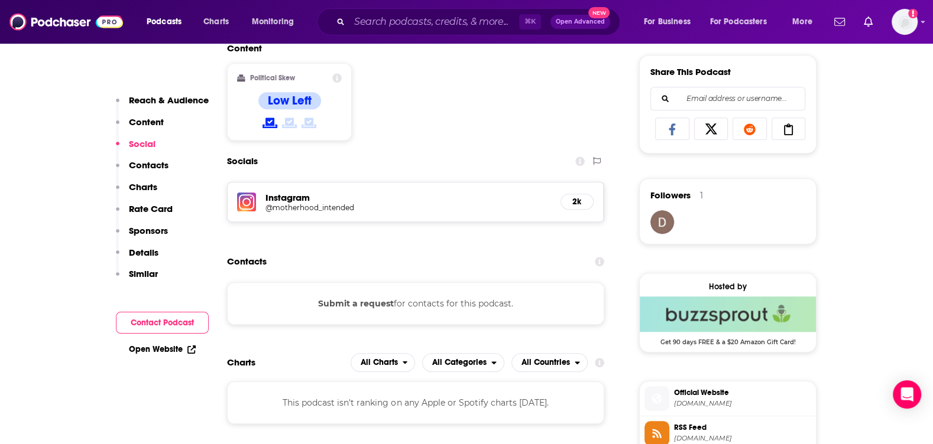
click at [359, 301] on button "Submit a request" at bounding box center [356, 303] width 76 height 13
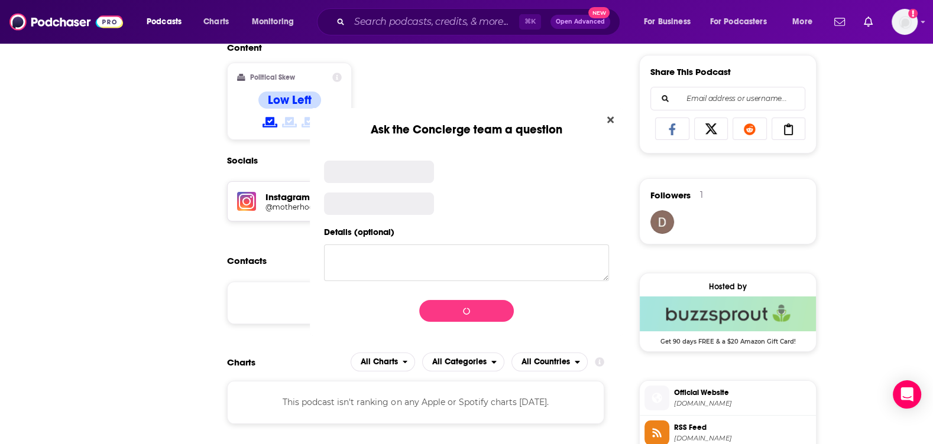
scroll to position [0, 0]
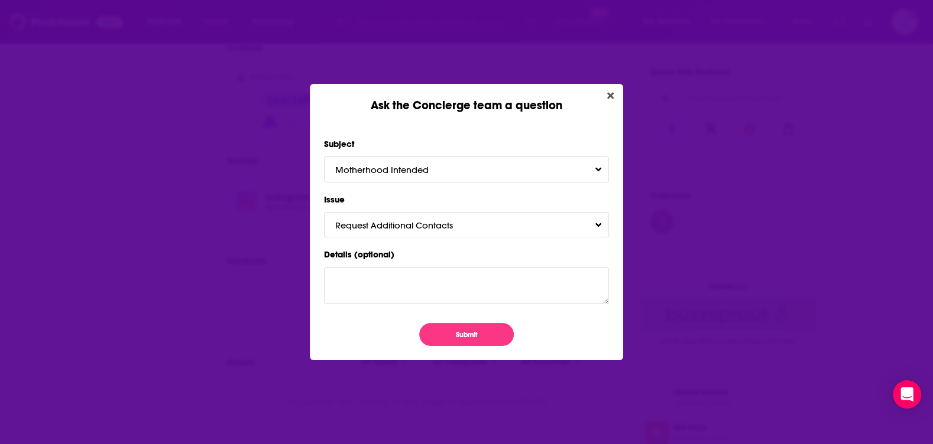
click at [424, 346] on div "Subject Motherhood Intended Issue Request Additional Contacts Details (optional…" at bounding box center [466, 237] width 313 height 248
click at [456, 324] on button "Submit" at bounding box center [466, 334] width 95 height 23
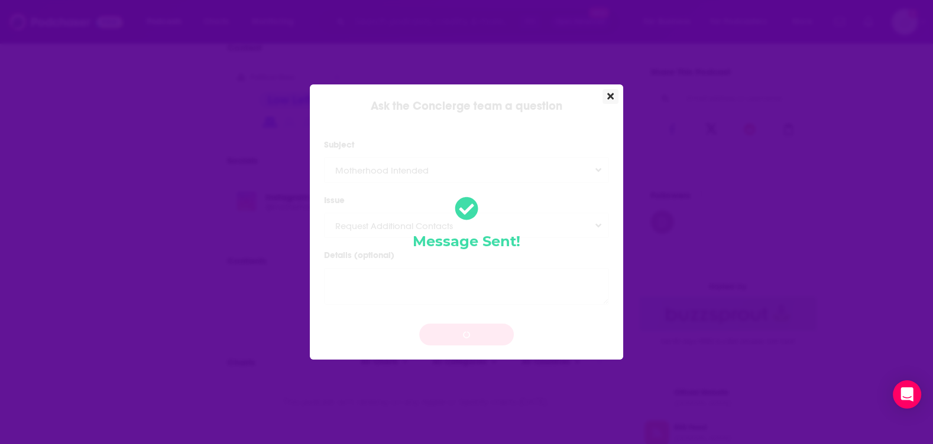
click at [605, 98] on button "Close" at bounding box center [610, 96] width 16 height 15
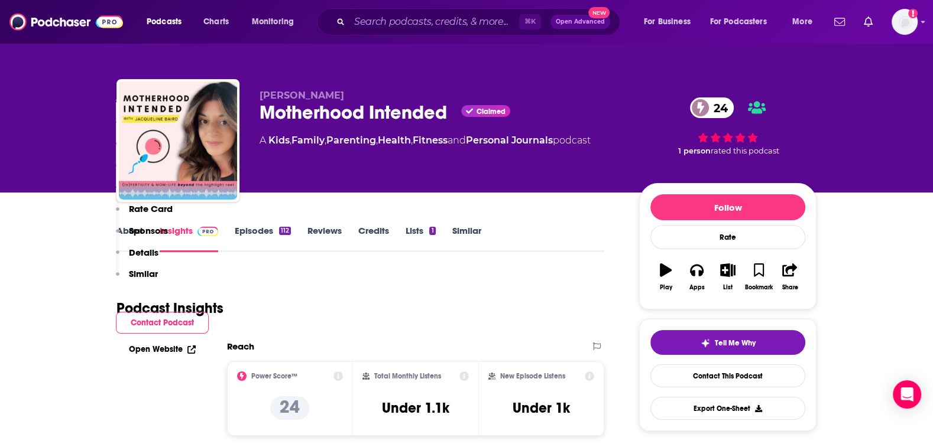
scroll to position [730, 0]
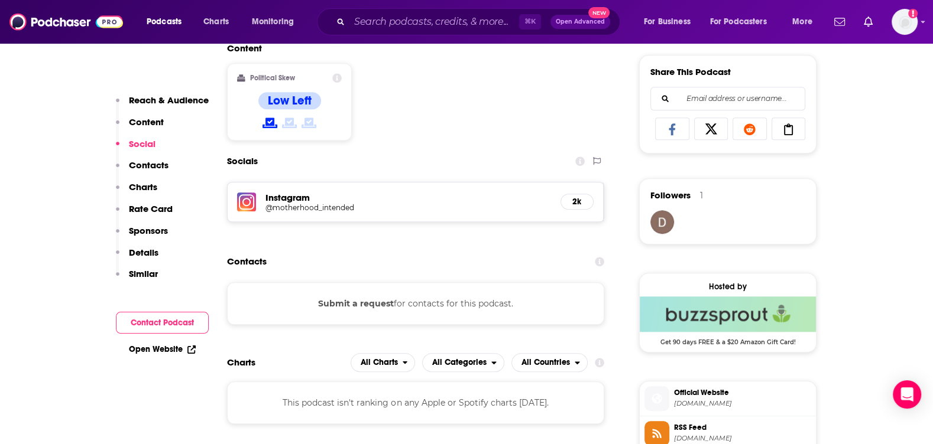
click at [298, 205] on h5 "@motherhood_intended" at bounding box center [359, 207] width 189 height 9
